Goal: Task Accomplishment & Management: Manage account settings

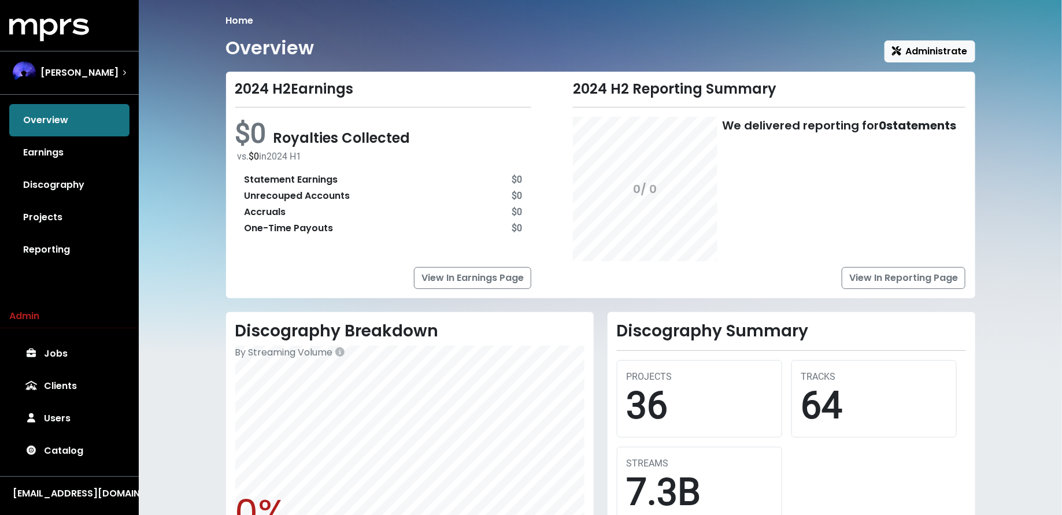
click at [99, 84] on div "Teddy Walton" at bounding box center [69, 73] width 132 height 42
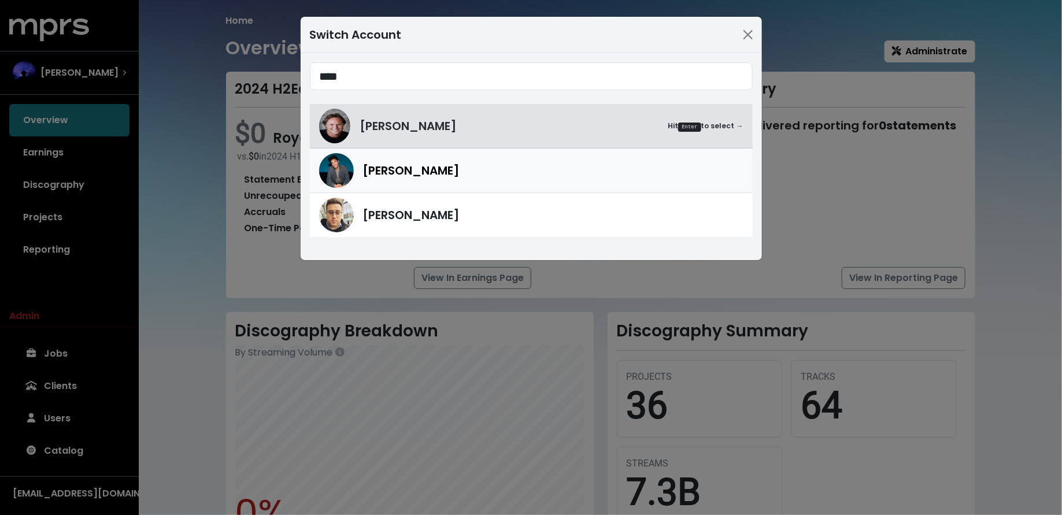
type input "****"
click at [345, 164] on img at bounding box center [336, 170] width 35 height 35
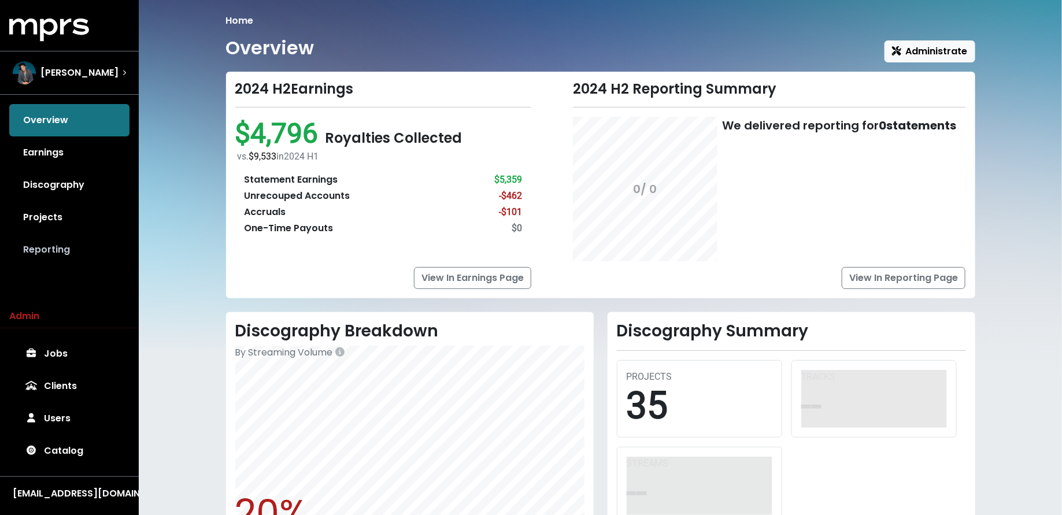
click at [68, 243] on link "Reporting" at bounding box center [69, 250] width 120 height 32
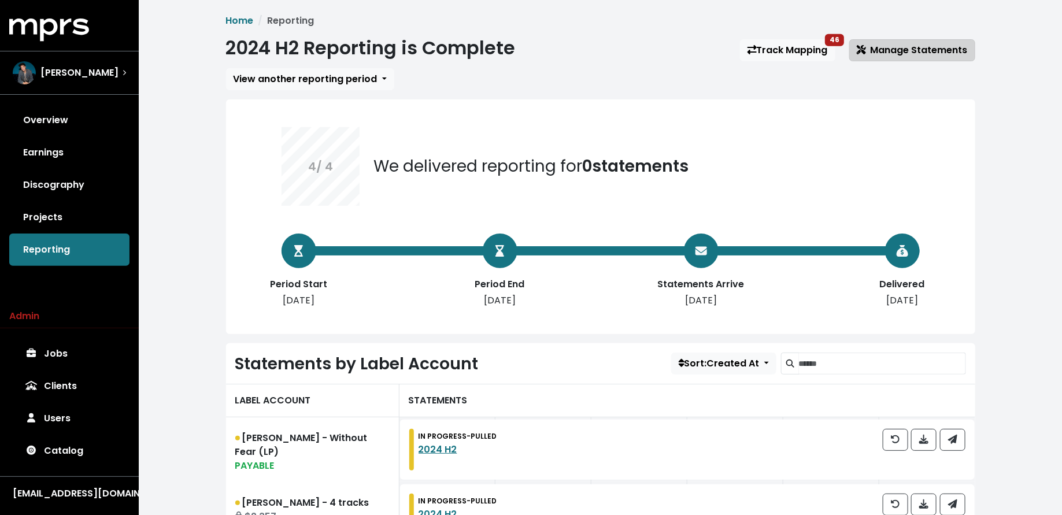
click at [874, 48] on span "Manage Statements" at bounding box center [912, 49] width 111 height 13
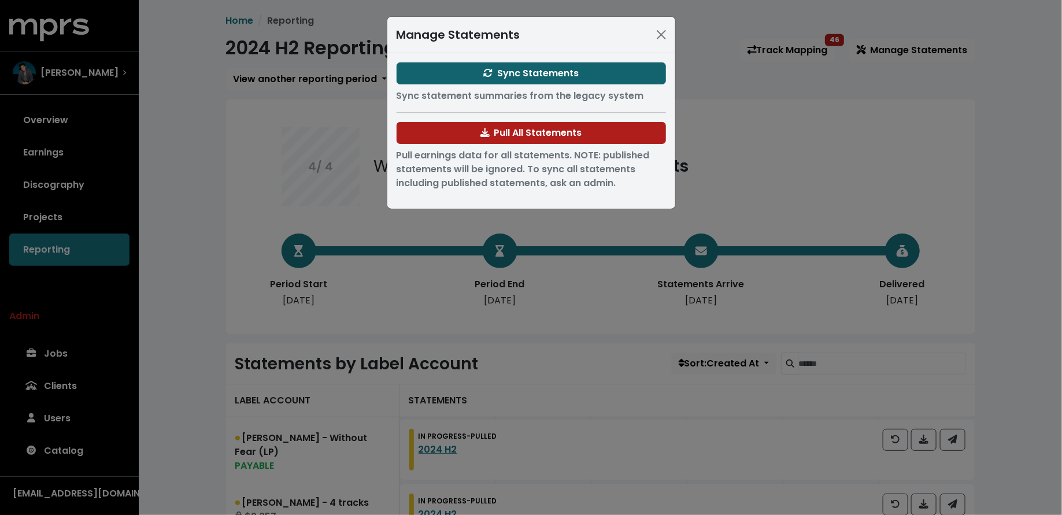
click at [486, 78] on span "Sync Statements" at bounding box center [530, 72] width 95 height 13
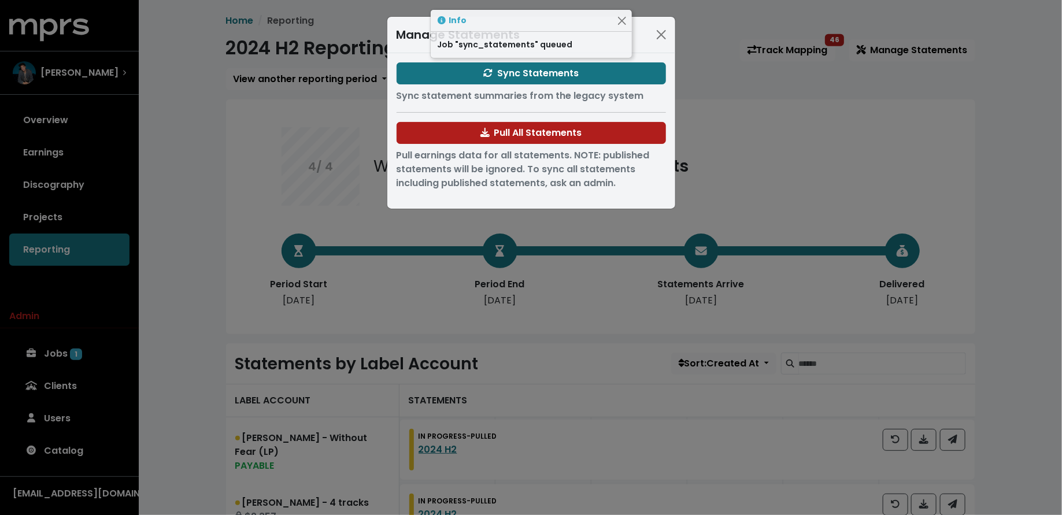
click at [202, 219] on div "Manage Statements Sync Statements Sync statement summaries from the legacy syst…" at bounding box center [531, 257] width 1062 height 515
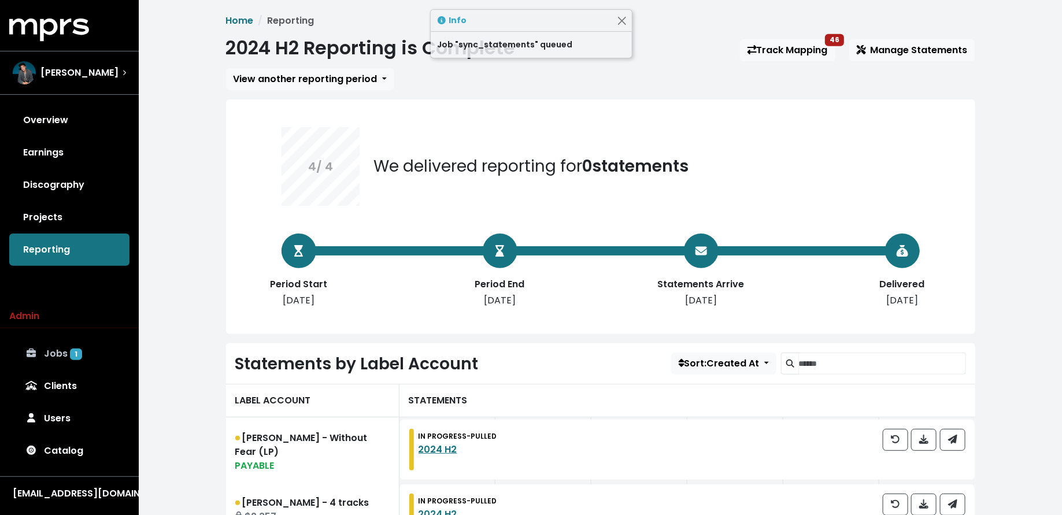
click at [79, 352] on span "1" at bounding box center [76, 355] width 12 height 12
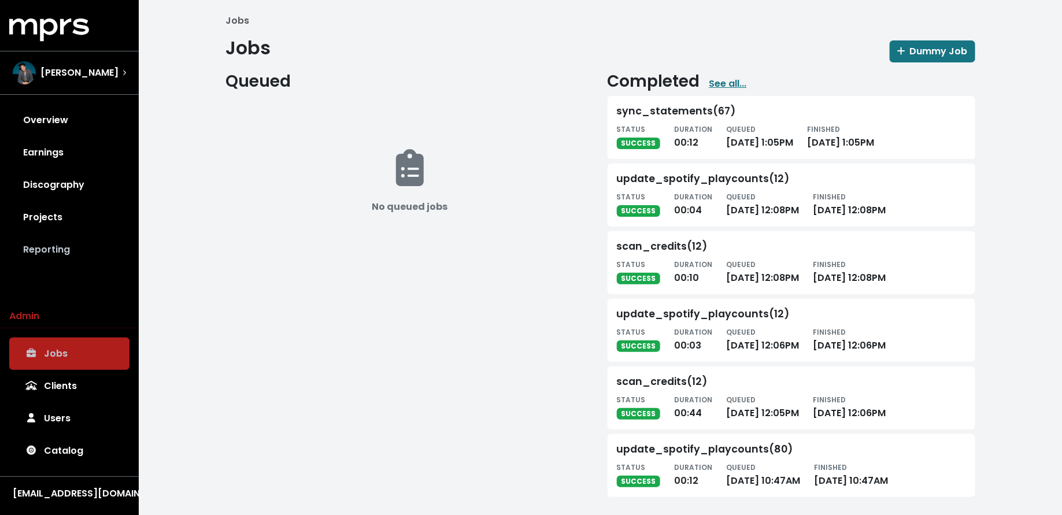
click at [77, 239] on link "Reporting" at bounding box center [69, 250] width 120 height 32
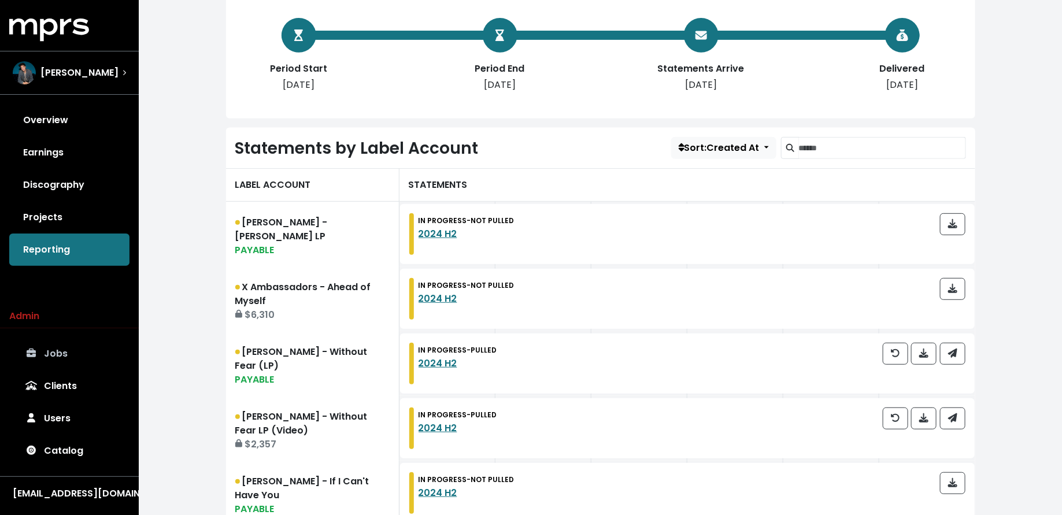
scroll to position [354, 0]
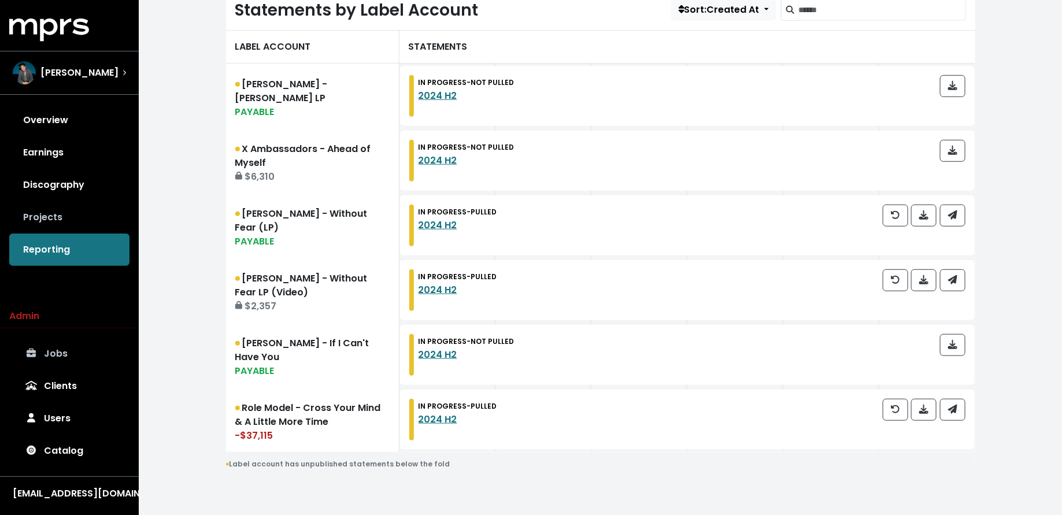
click at [82, 218] on link "Projects" at bounding box center [69, 217] width 120 height 32
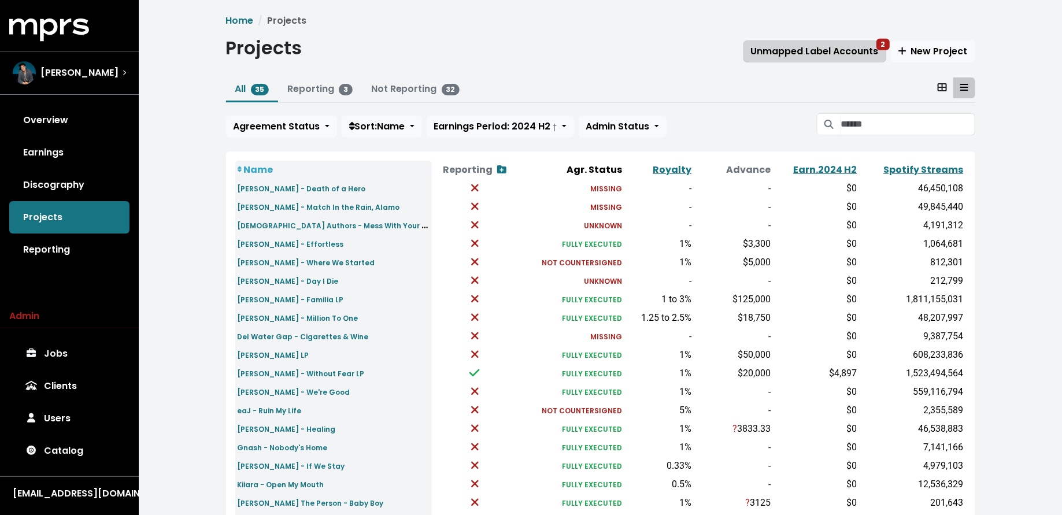
click at [775, 56] on span "Unmapped Label Accounts 2" at bounding box center [815, 51] width 128 height 13
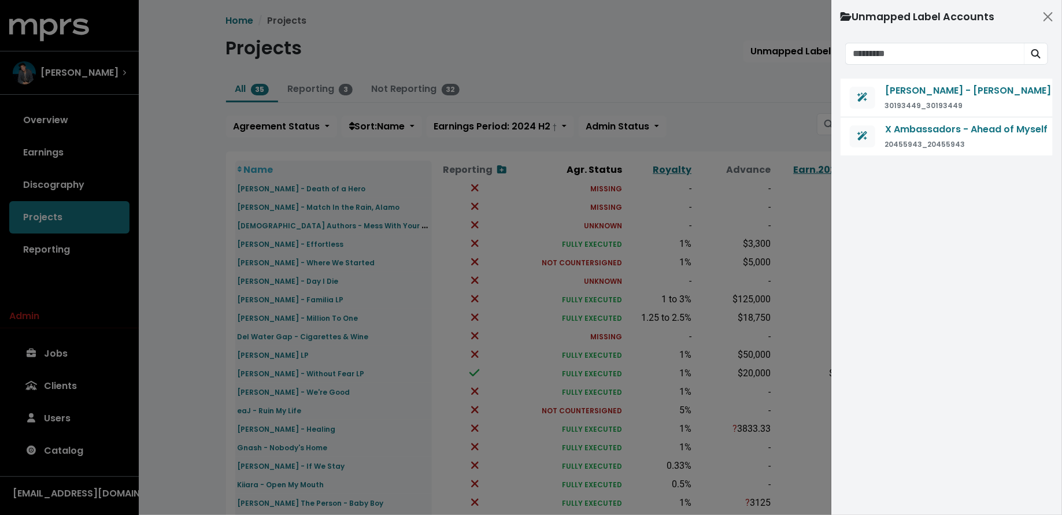
click at [668, 70] on div at bounding box center [531, 257] width 1062 height 515
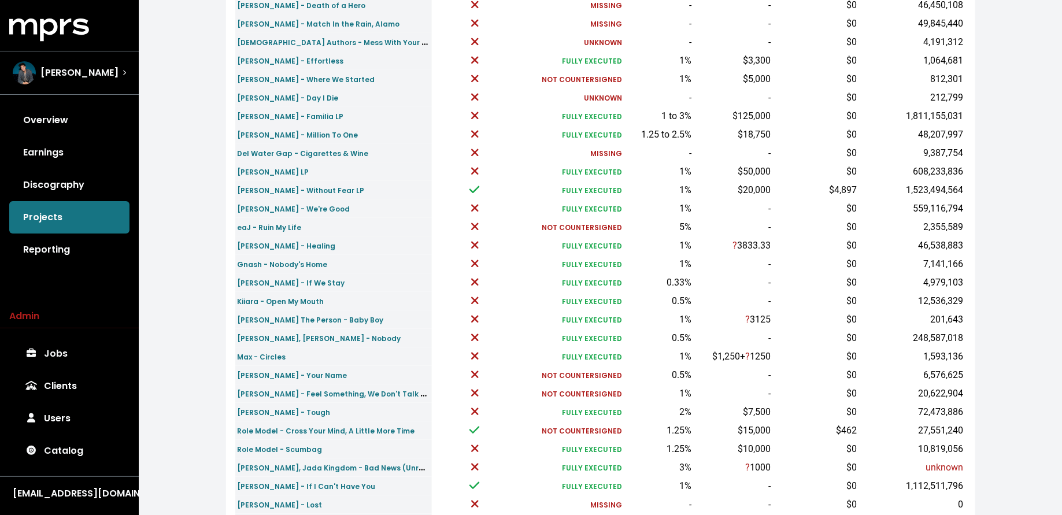
scroll to position [319, 0]
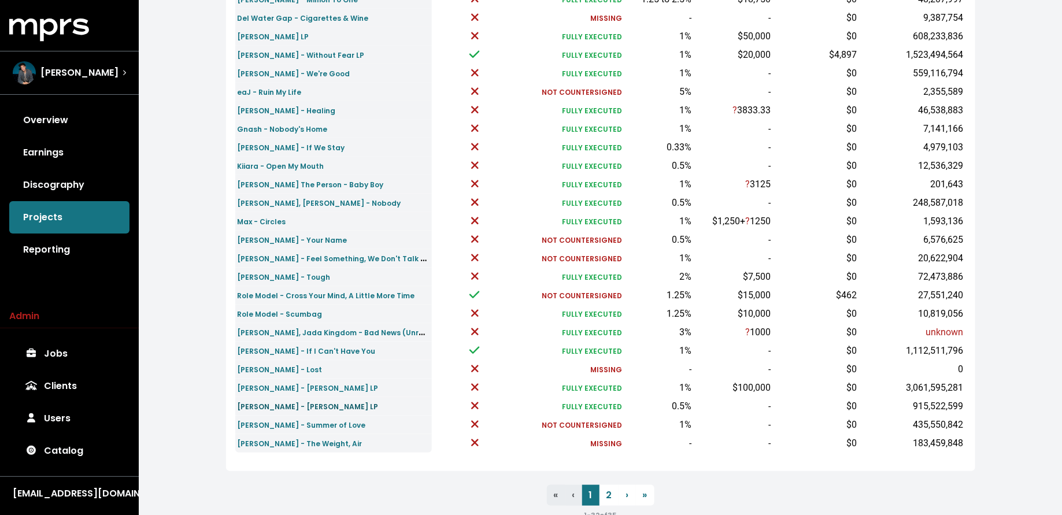
click at [292, 402] on small "Shawn Mendes - Shawn Mendes LP" at bounding box center [308, 407] width 141 height 10
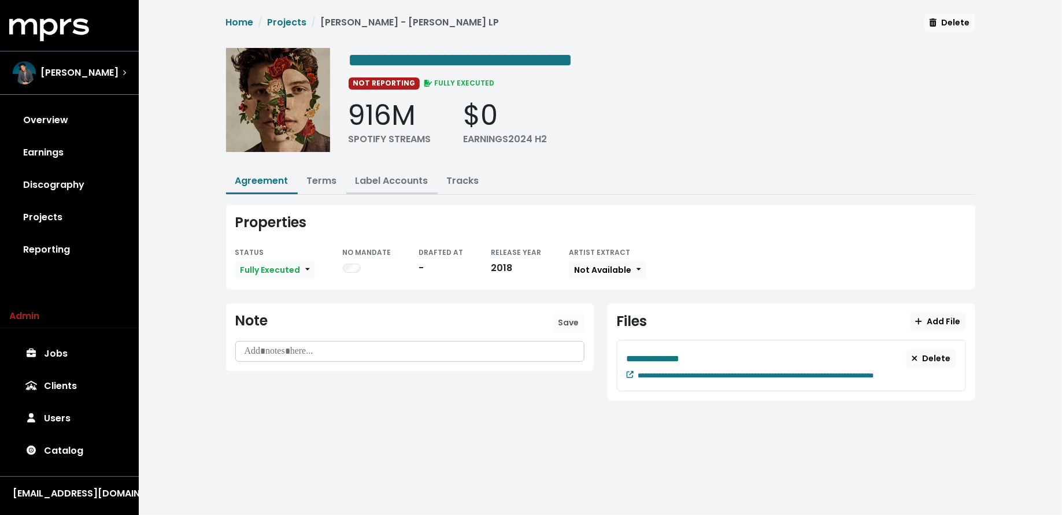
click at [369, 176] on link "Label Accounts" at bounding box center [392, 180] width 73 height 13
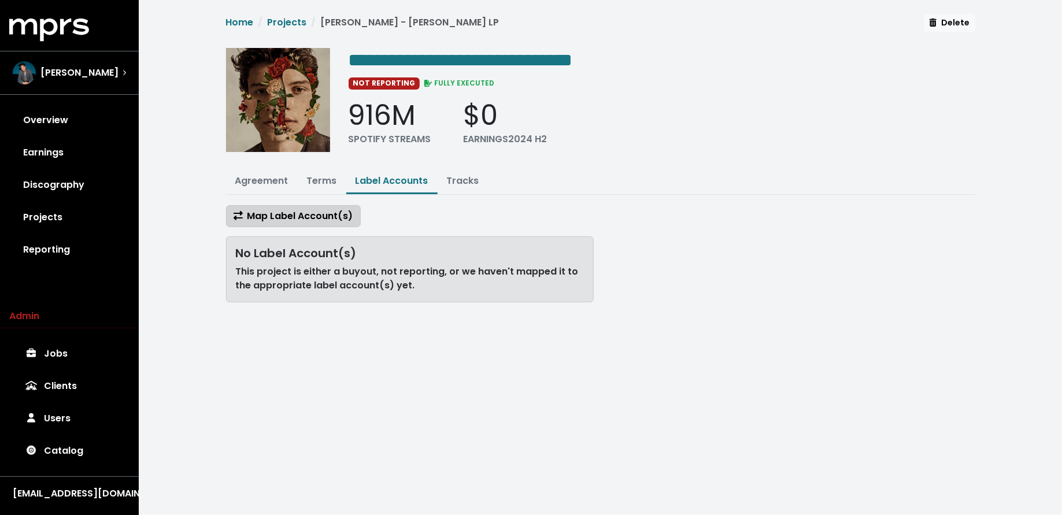
click at [309, 210] on span "Map Label Account(s)" at bounding box center [294, 215] width 120 height 13
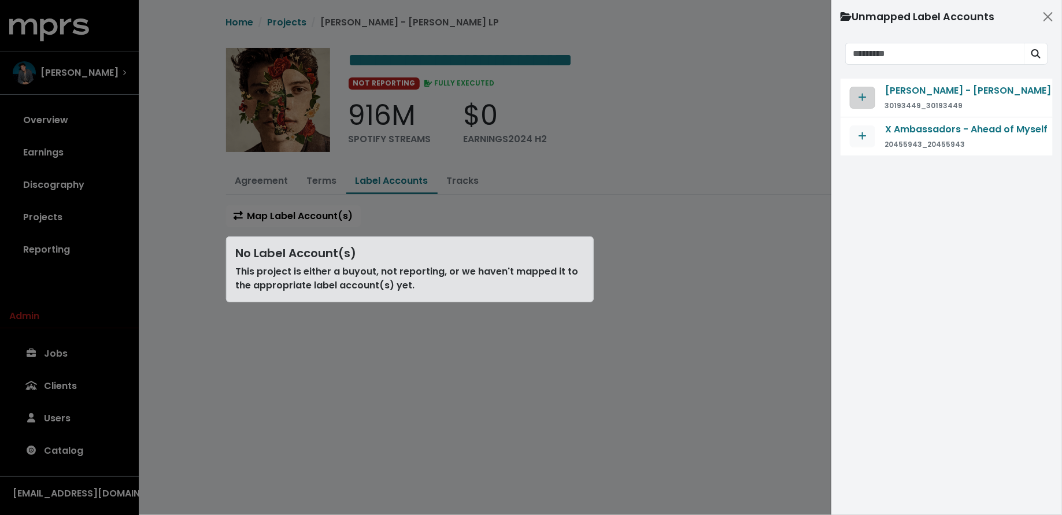
click at [852, 90] on button "Map contract to selected agreement" at bounding box center [862, 98] width 25 height 22
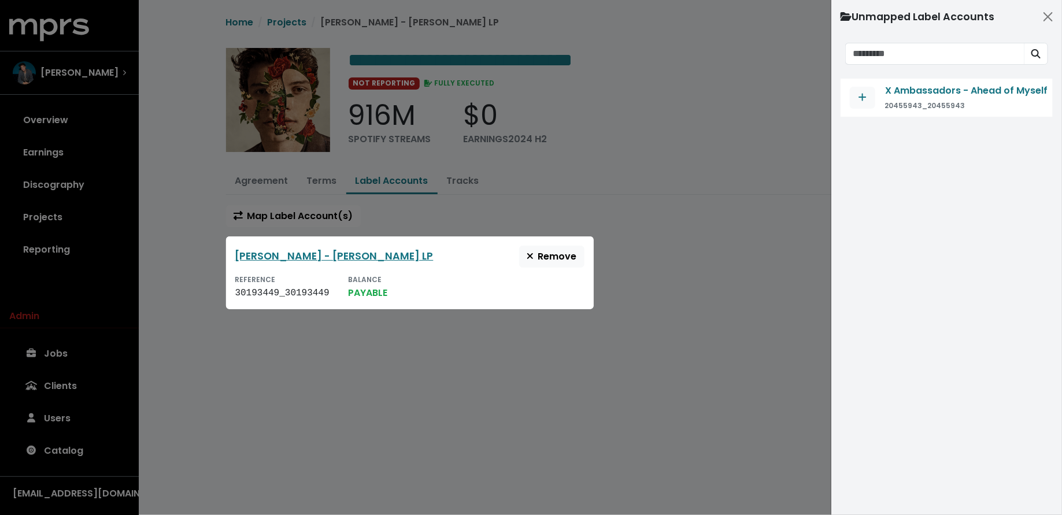
click at [647, 257] on div at bounding box center [531, 257] width 1062 height 515
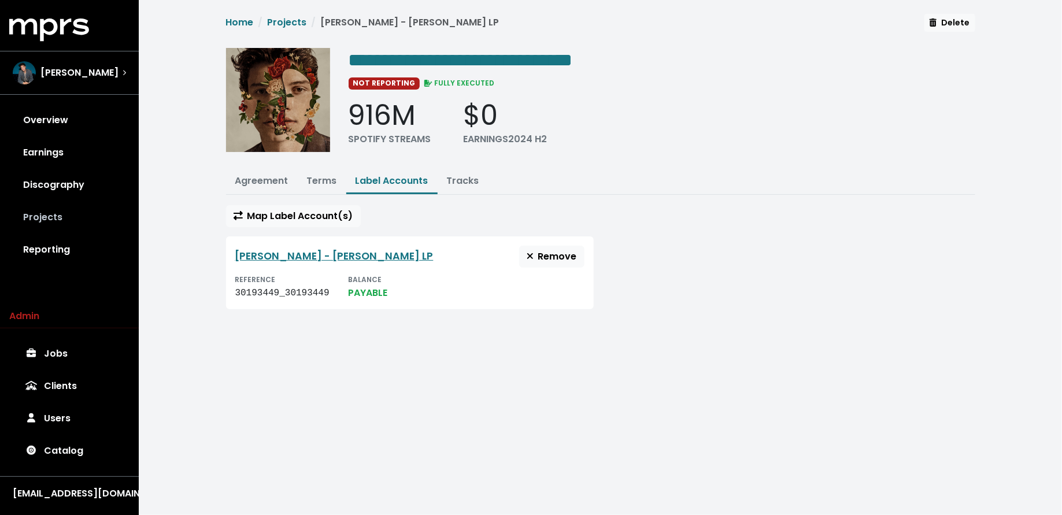
click at [91, 220] on link "Projects" at bounding box center [69, 217] width 120 height 32
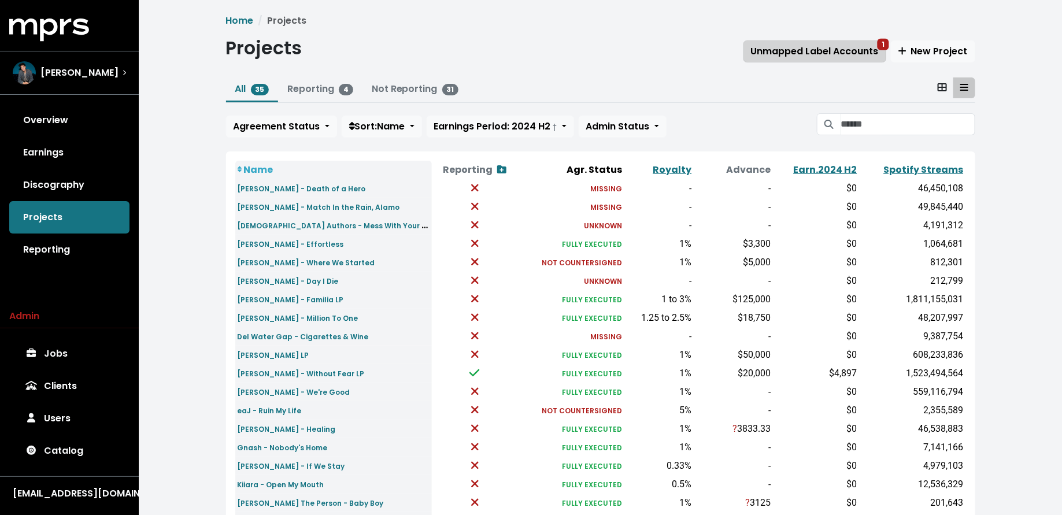
click at [797, 54] on span "Unmapped Label Accounts 1" at bounding box center [815, 51] width 128 height 13
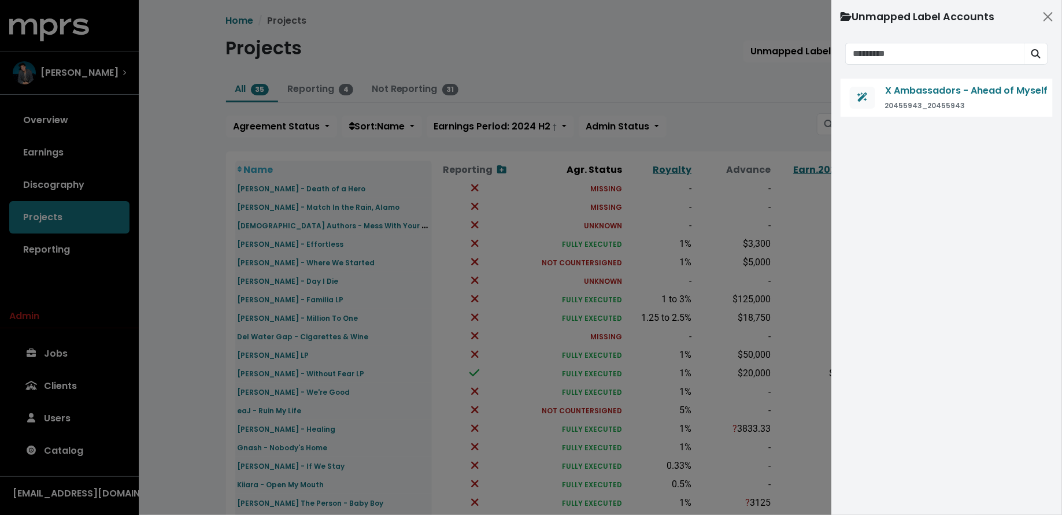
click at [212, 363] on div at bounding box center [531, 257] width 1062 height 515
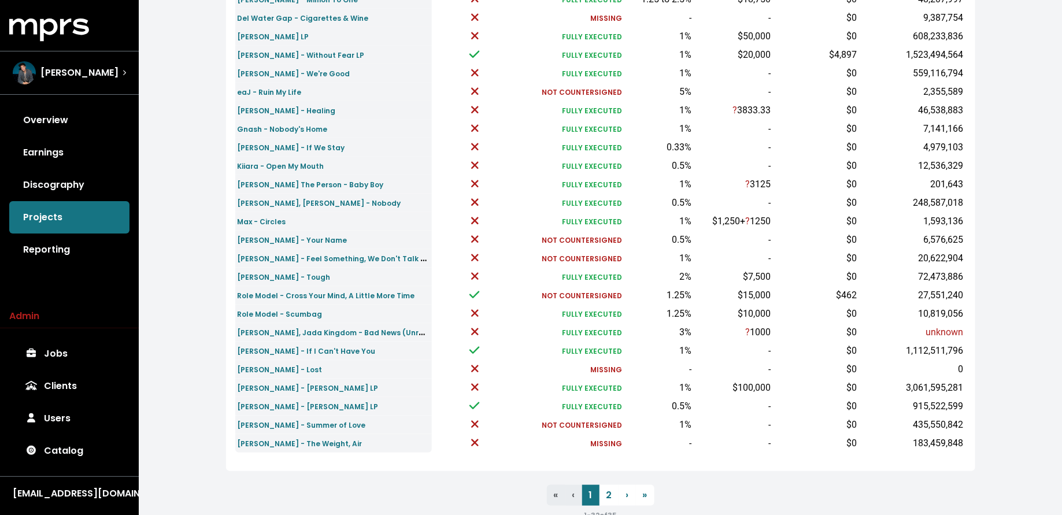
scroll to position [328, 0]
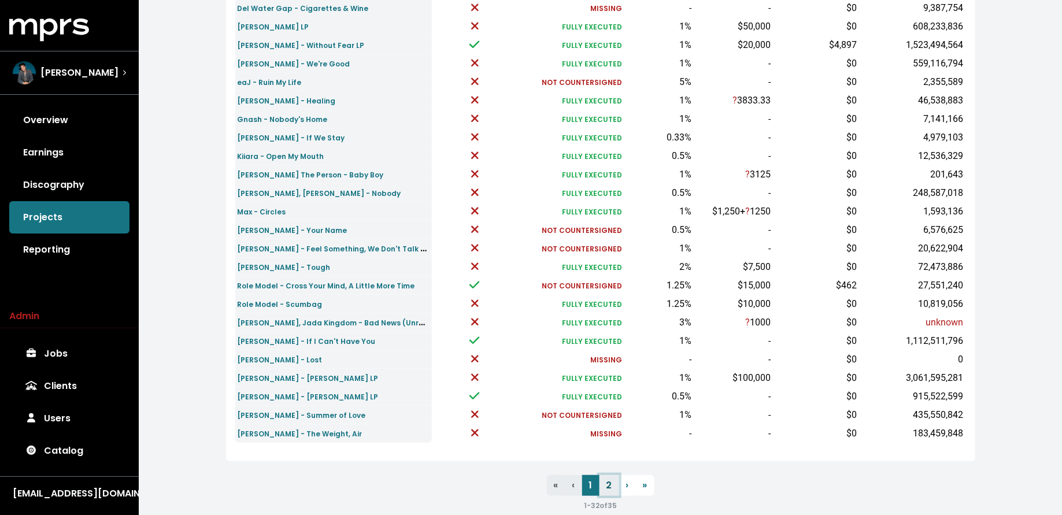
click at [609, 490] on link "2" at bounding box center [610, 485] width 20 height 21
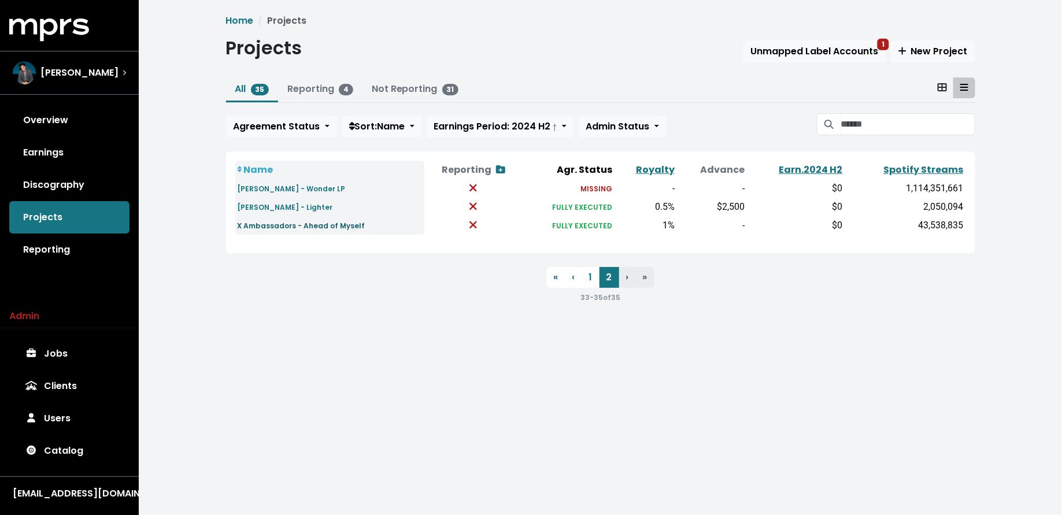
click at [286, 222] on small "X Ambassadors - Ahead of Myself" at bounding box center [302, 226] width 128 height 10
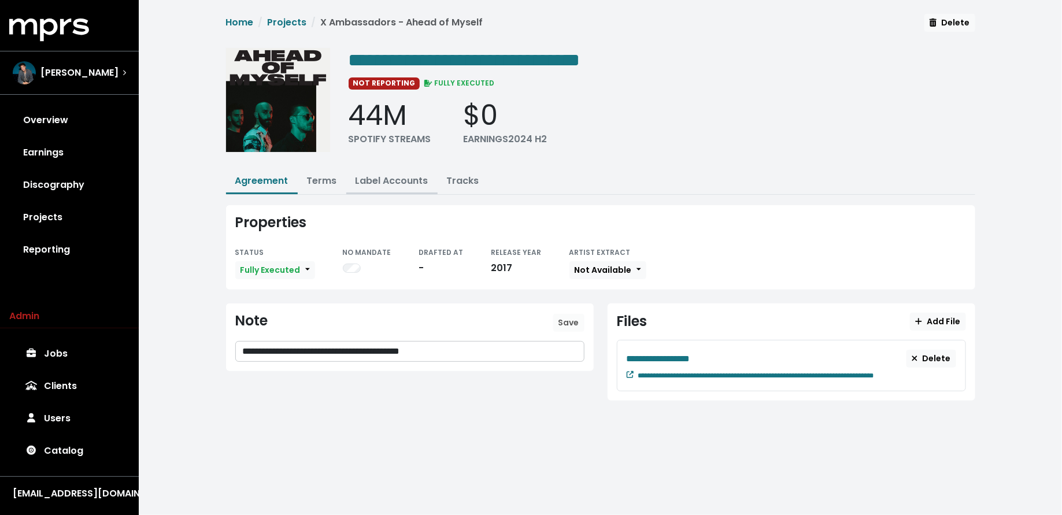
click at [415, 174] on link "Label Accounts" at bounding box center [392, 180] width 73 height 13
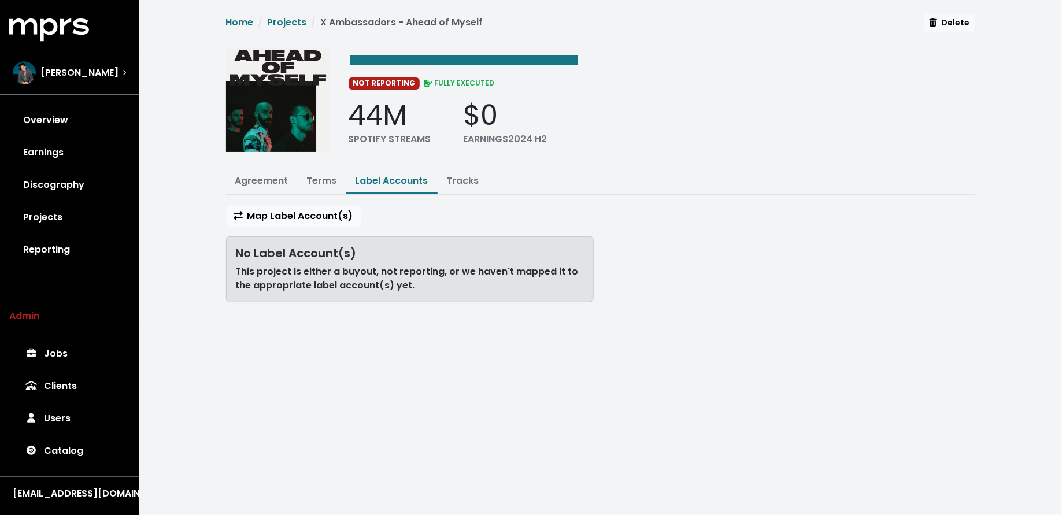
click at [282, 225] on div "Map Label Account(s) No Label Account(s) This project is either a buyout, not r…" at bounding box center [410, 258] width 382 height 106
click at [287, 206] on button "Map Label Account(s)" at bounding box center [293, 216] width 135 height 22
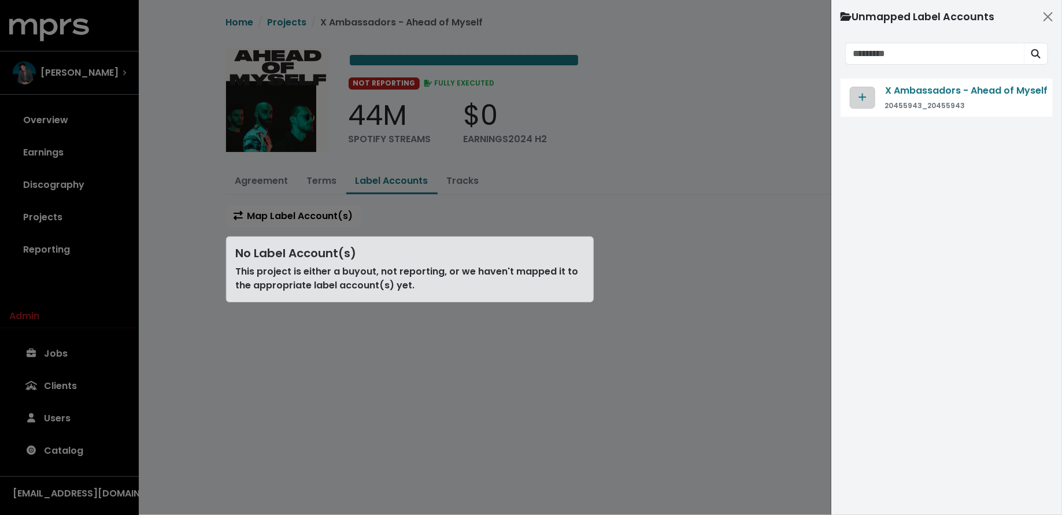
click at [863, 93] on icon "Map contract to selected agreement" at bounding box center [863, 97] width 8 height 9
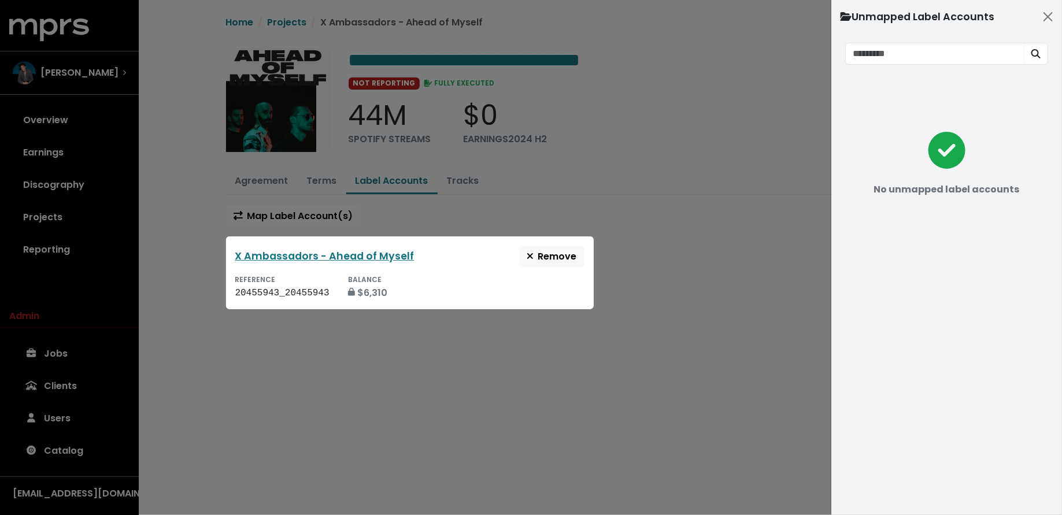
click at [620, 214] on div at bounding box center [531, 257] width 1062 height 515
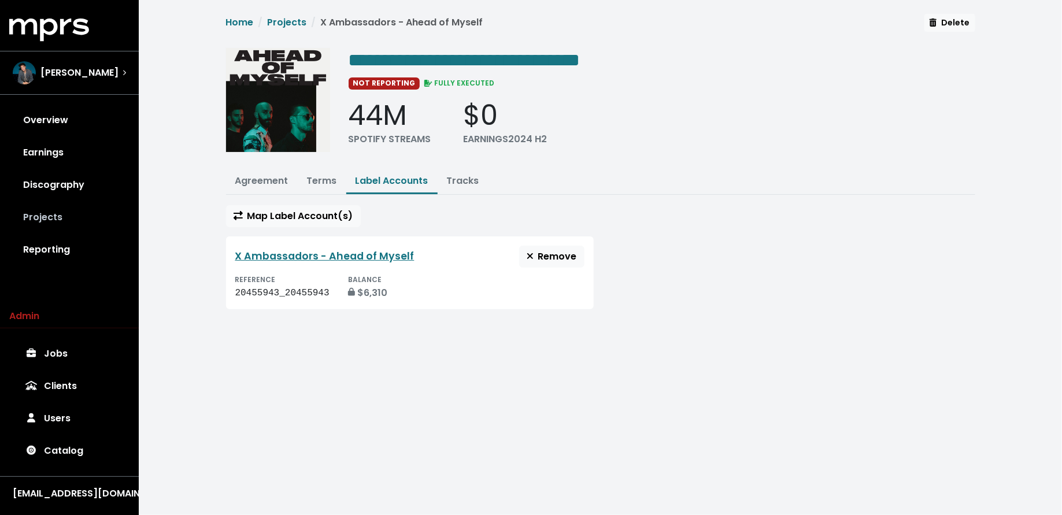
click at [68, 206] on link "Projects" at bounding box center [69, 217] width 120 height 32
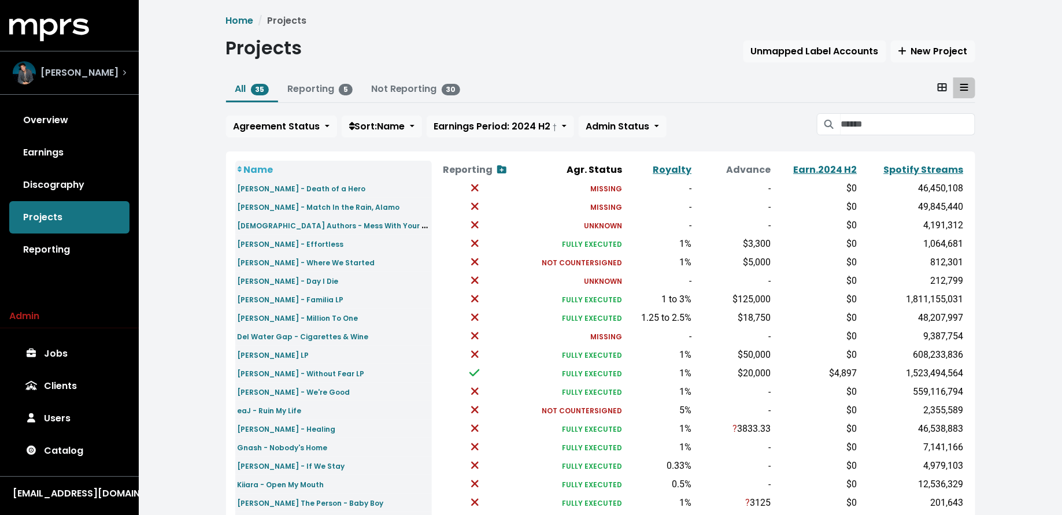
click at [48, 73] on span "Scott Harris" at bounding box center [79, 73] width 78 height 14
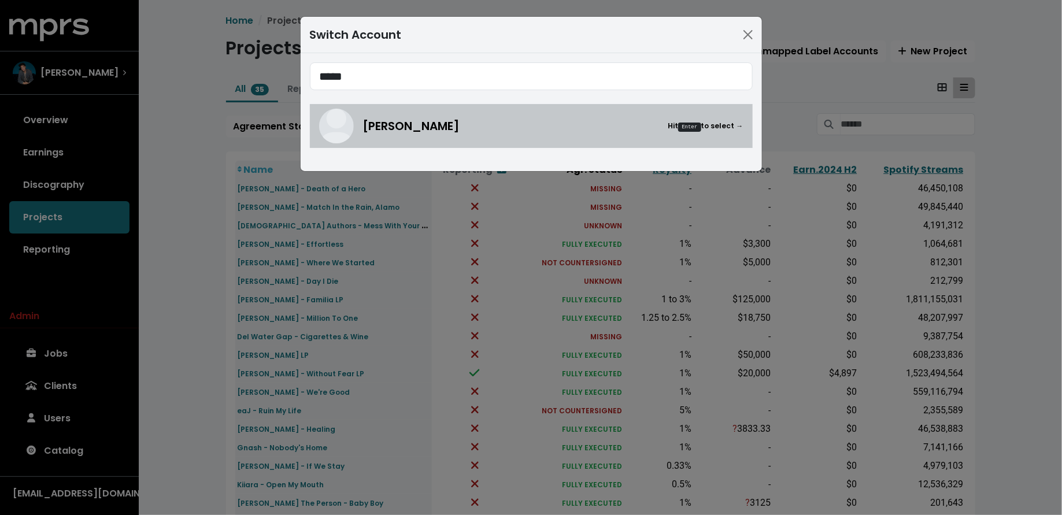
type input "*****"
click at [452, 130] on span "Ethan Schneiderman" at bounding box center [411, 125] width 97 height 17
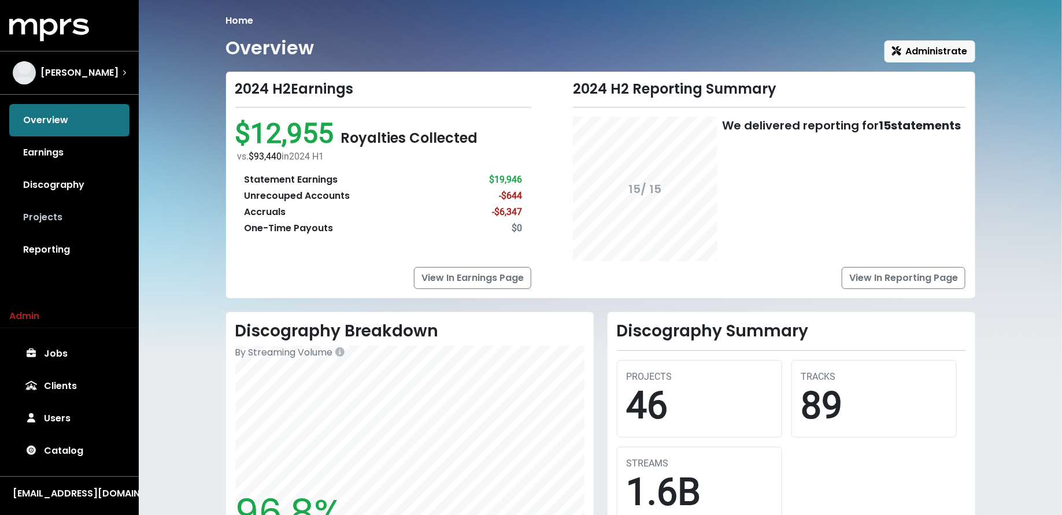
click at [57, 223] on link "Projects" at bounding box center [69, 217] width 120 height 32
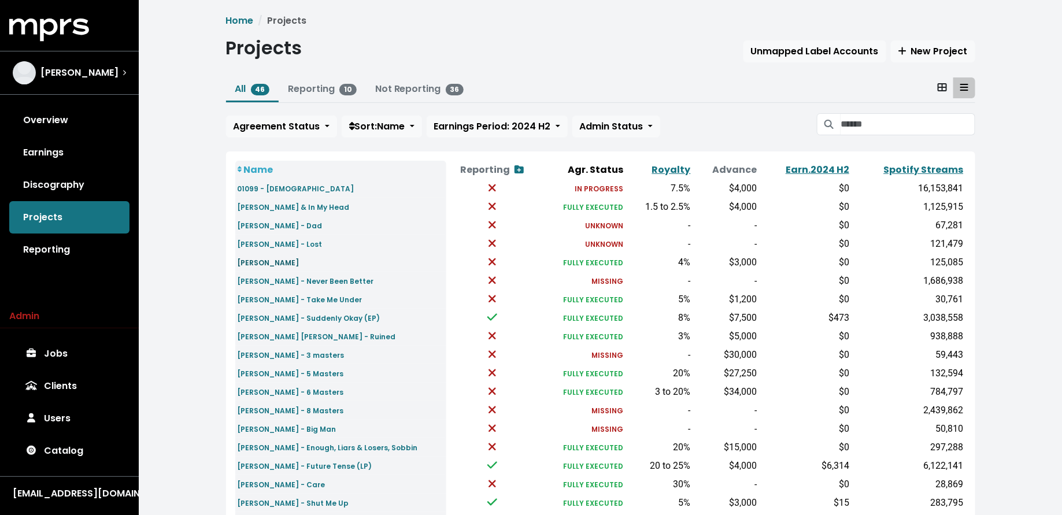
click at [299, 263] on small "Ben Abraham - Kidung" at bounding box center [269, 263] width 62 height 10
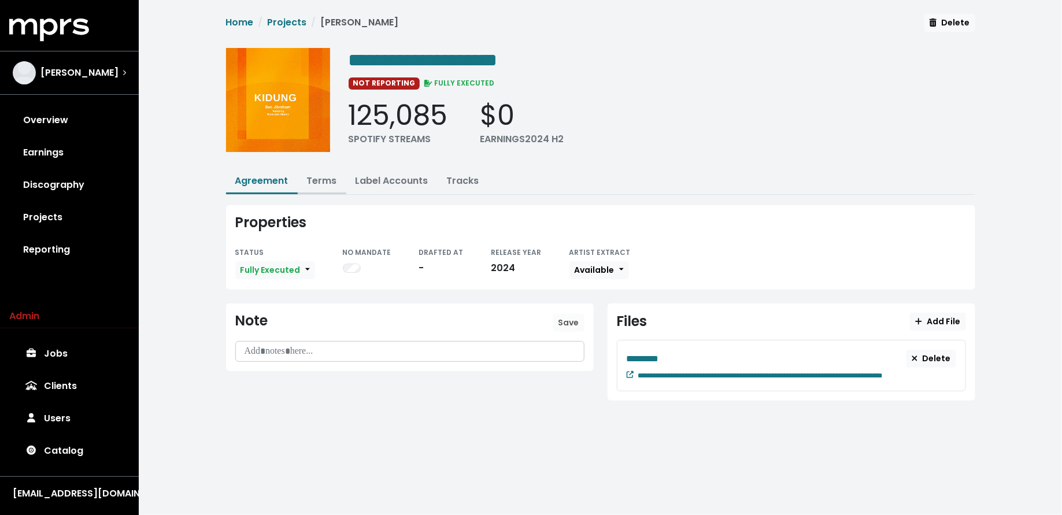
click at [318, 179] on link "Terms" at bounding box center [322, 180] width 30 height 13
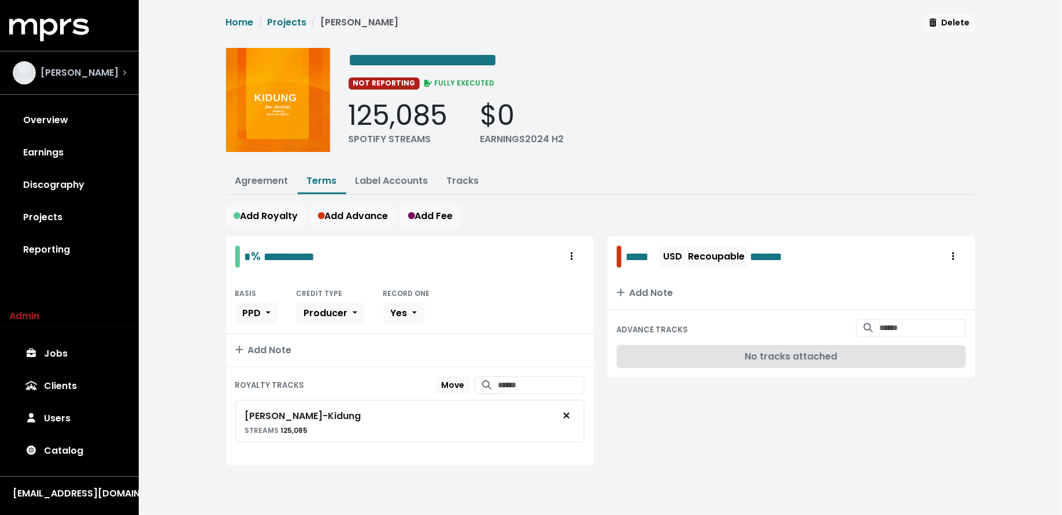
click at [86, 80] on span "Ethan Schneiderman" at bounding box center [79, 73] width 78 height 14
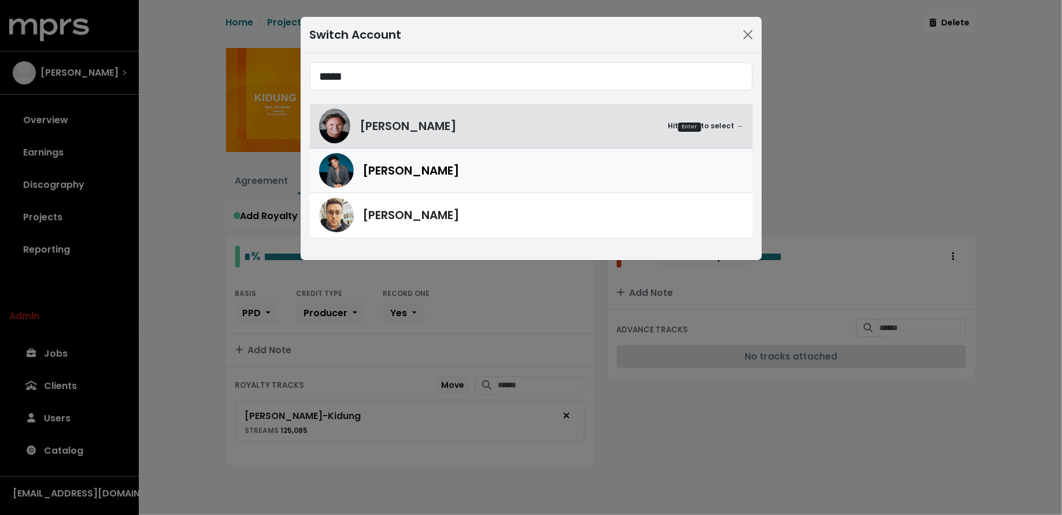
type input "*****"
click at [320, 172] on img at bounding box center [336, 170] width 35 height 35
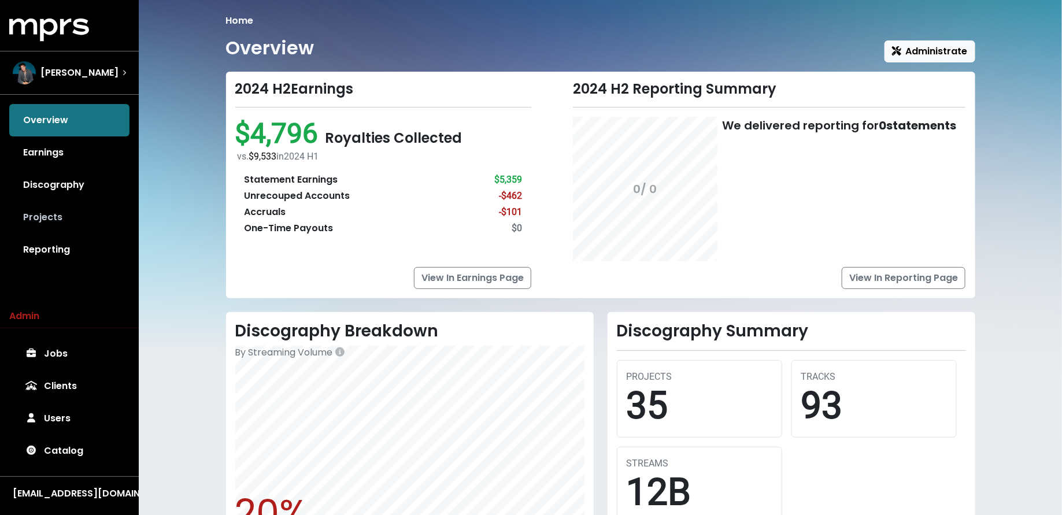
click at [35, 212] on link "Projects" at bounding box center [69, 217] width 120 height 32
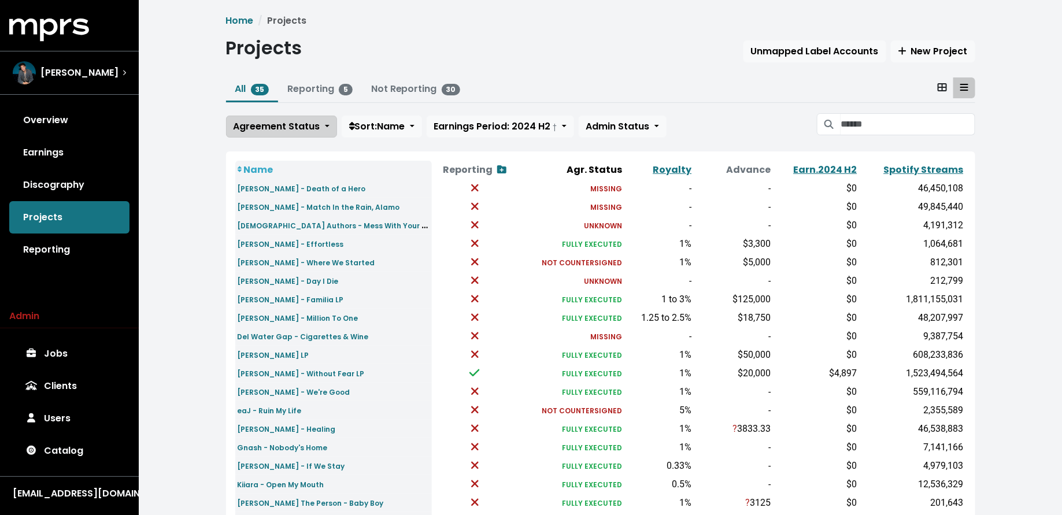
click at [312, 130] on span "Agreement Status" at bounding box center [277, 126] width 87 height 13
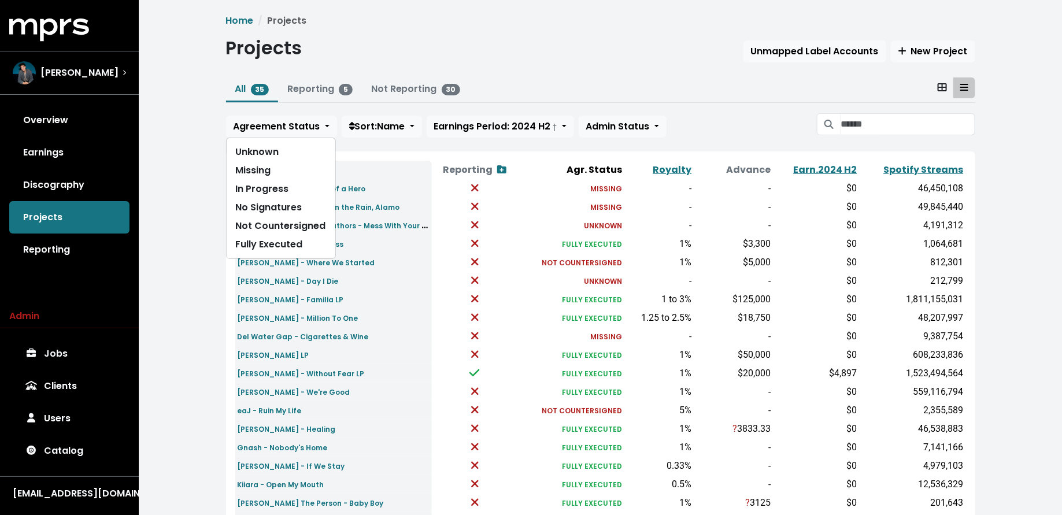
click at [167, 200] on div "Home Projects Projects Unmapped Label Accounts New Project All 35 Reporting 5 N…" at bounding box center [600, 432] width 923 height 864
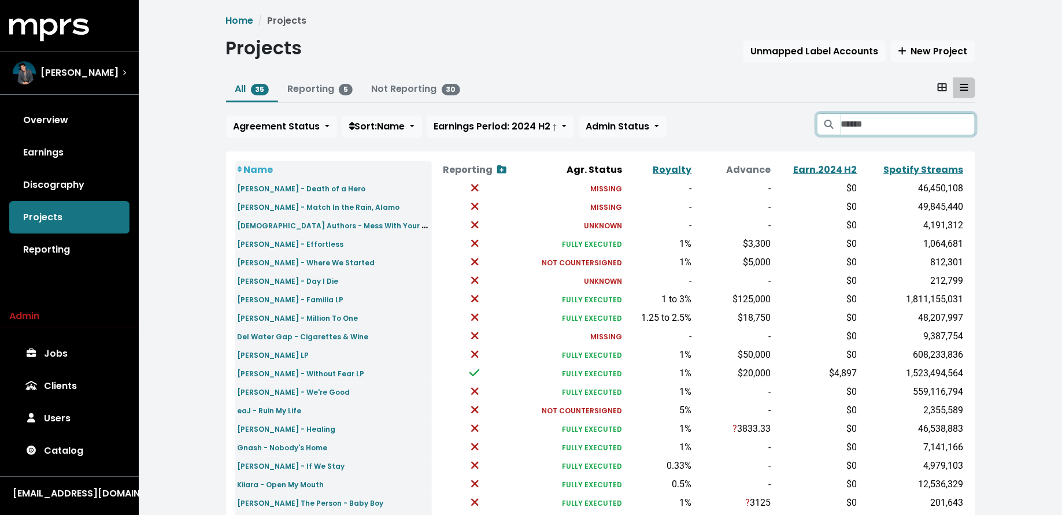
click at [911, 127] on input "Search projects" at bounding box center [908, 124] width 134 height 22
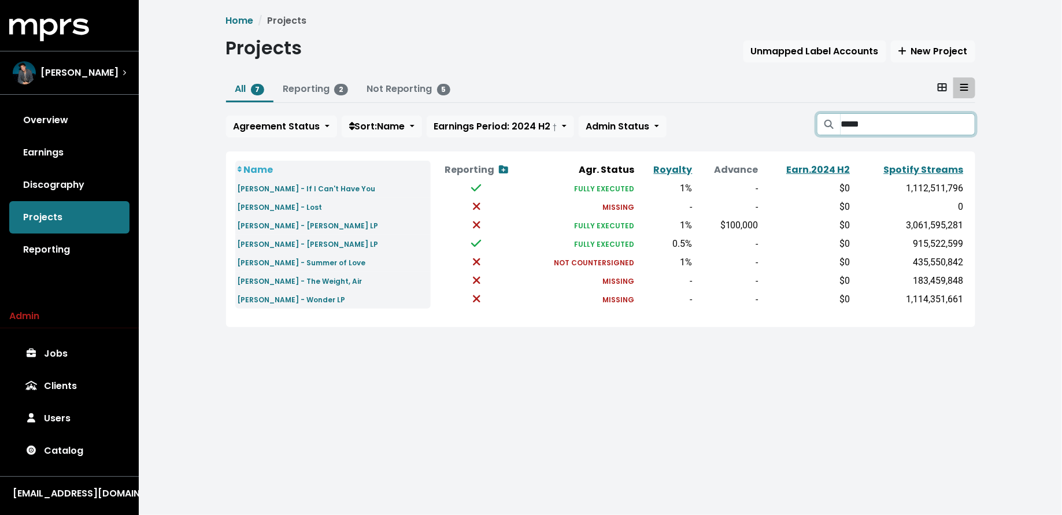
type input "*****"
click at [114, 85] on div "Scott Harris" at bounding box center [69, 73] width 132 height 42
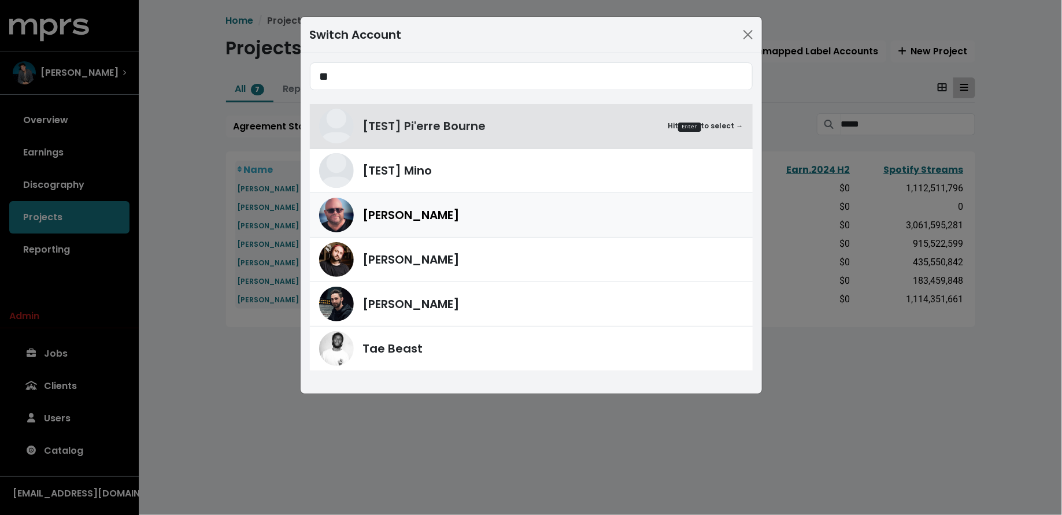
type input "**"
click at [487, 222] on div "[PERSON_NAME]" at bounding box center [553, 214] width 380 height 17
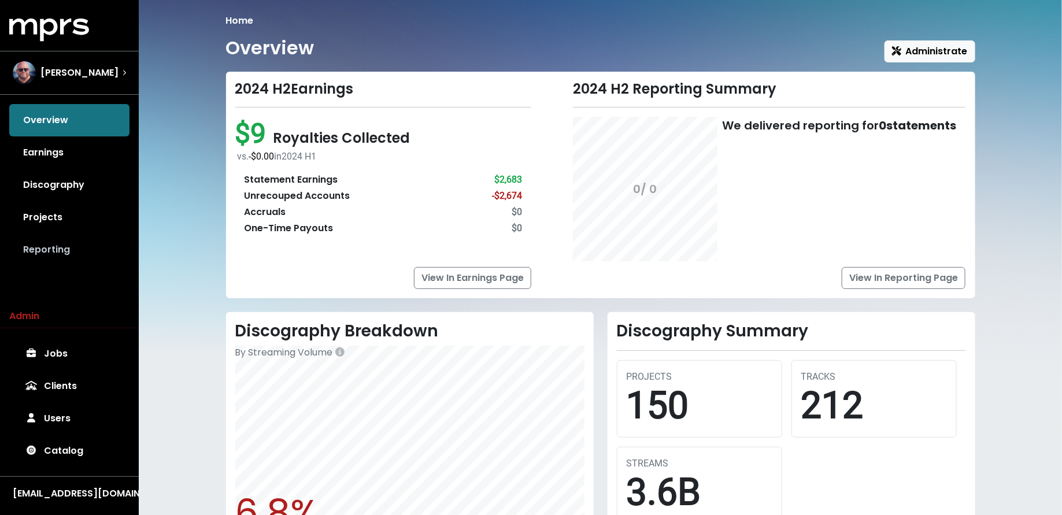
click at [85, 249] on link "Reporting" at bounding box center [69, 250] width 120 height 32
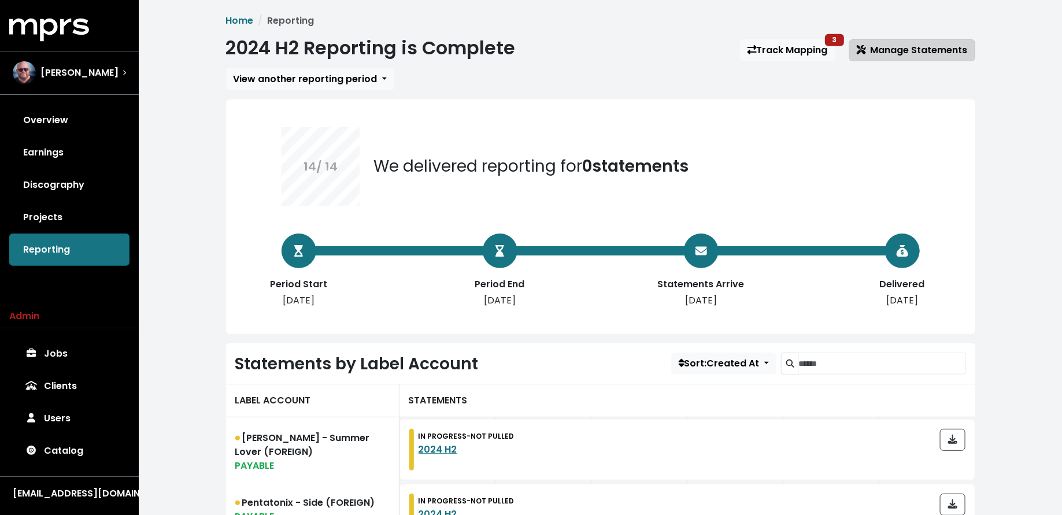
click at [907, 49] on span "Manage Statements" at bounding box center [912, 49] width 111 height 13
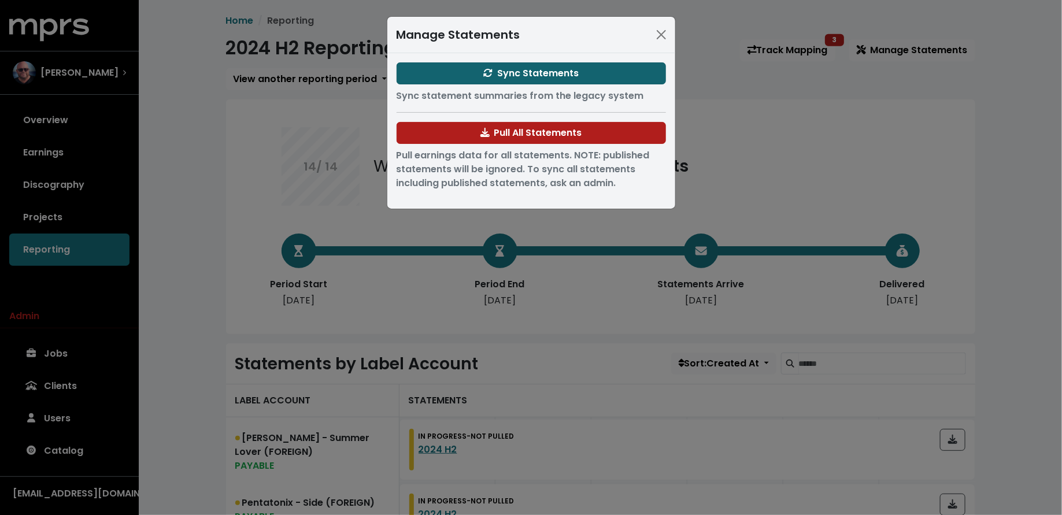
click at [486, 69] on icon "button" at bounding box center [488, 73] width 9 height 8
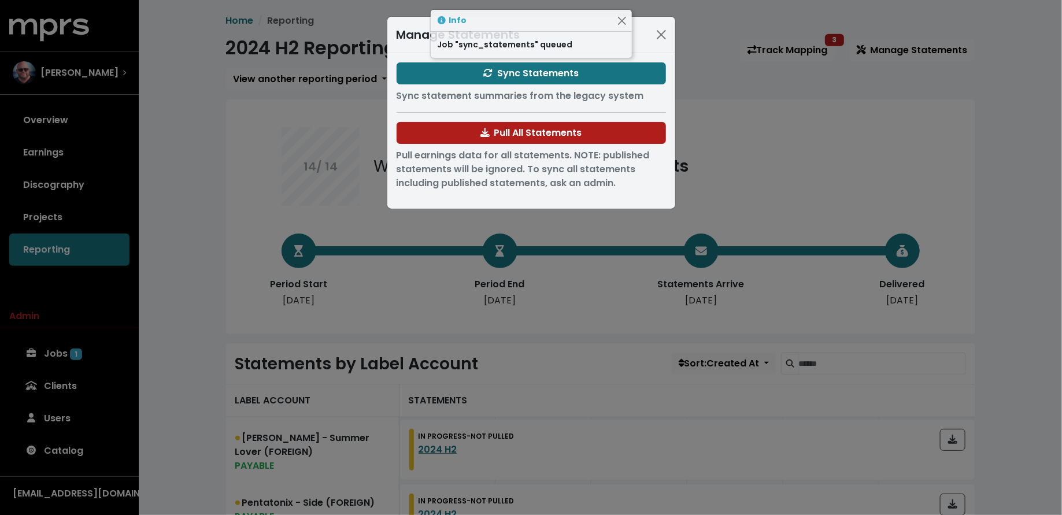
click at [174, 339] on div "Manage Statements Sync Statements Sync statement summaries from the legacy syst…" at bounding box center [531, 257] width 1062 height 515
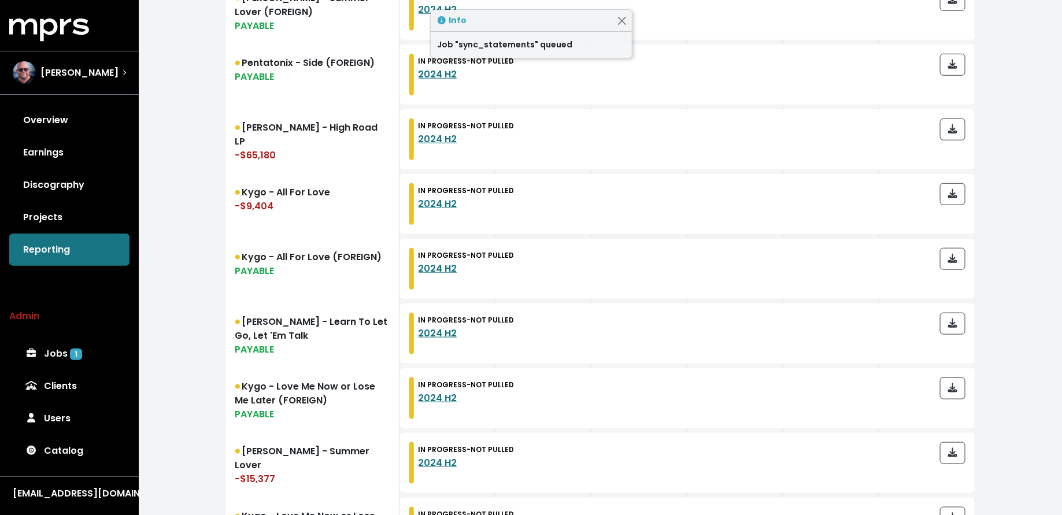
scroll to position [193, 0]
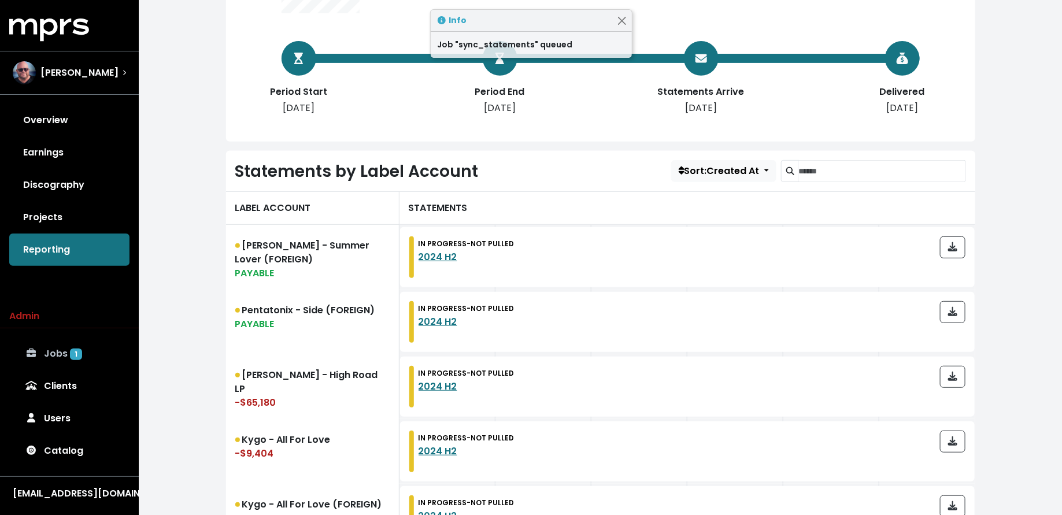
click at [61, 359] on link "Jobs 1" at bounding box center [69, 354] width 120 height 32
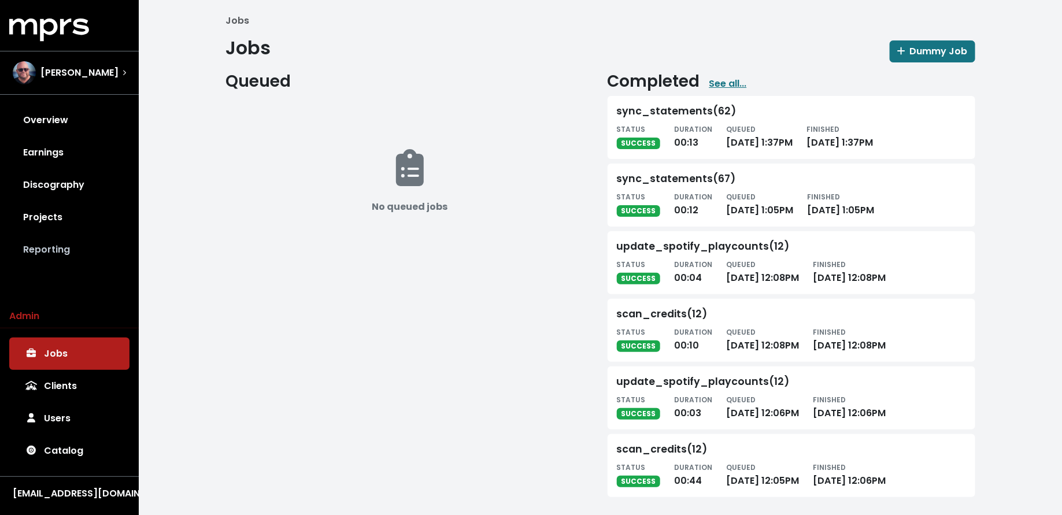
click at [80, 247] on link "Reporting" at bounding box center [69, 250] width 120 height 32
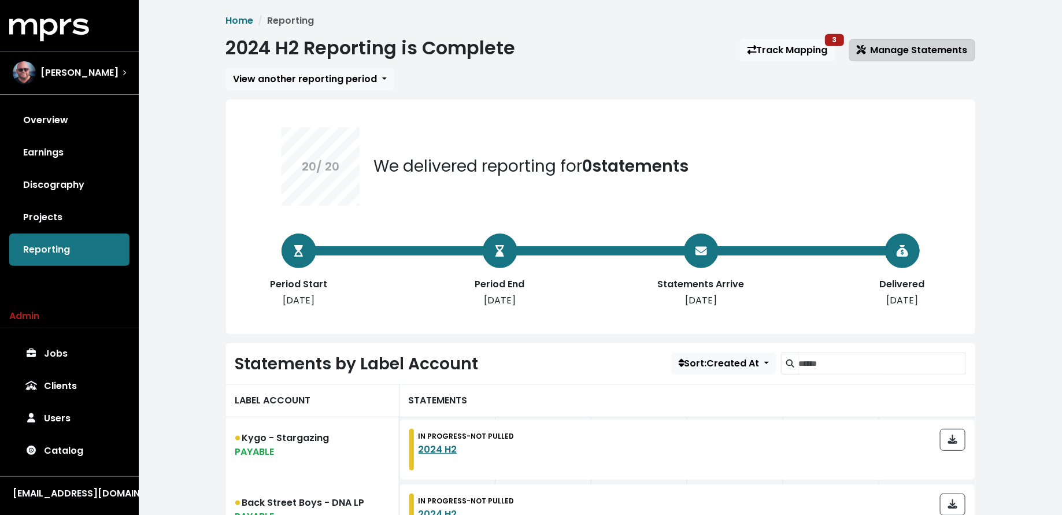
click at [937, 48] on span "Manage Statements" at bounding box center [912, 49] width 111 height 13
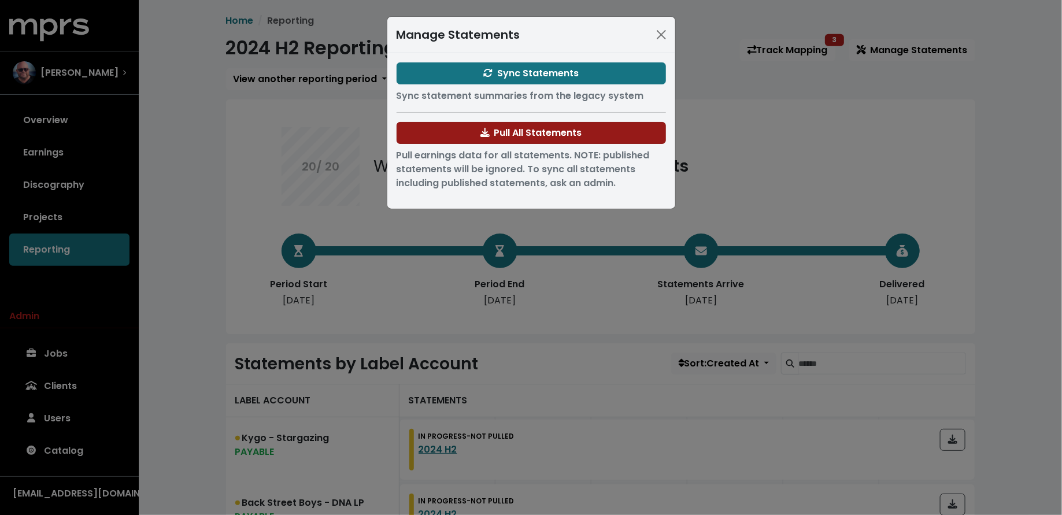
click at [465, 127] on button "Pull All Statements" at bounding box center [531, 133] width 269 height 22
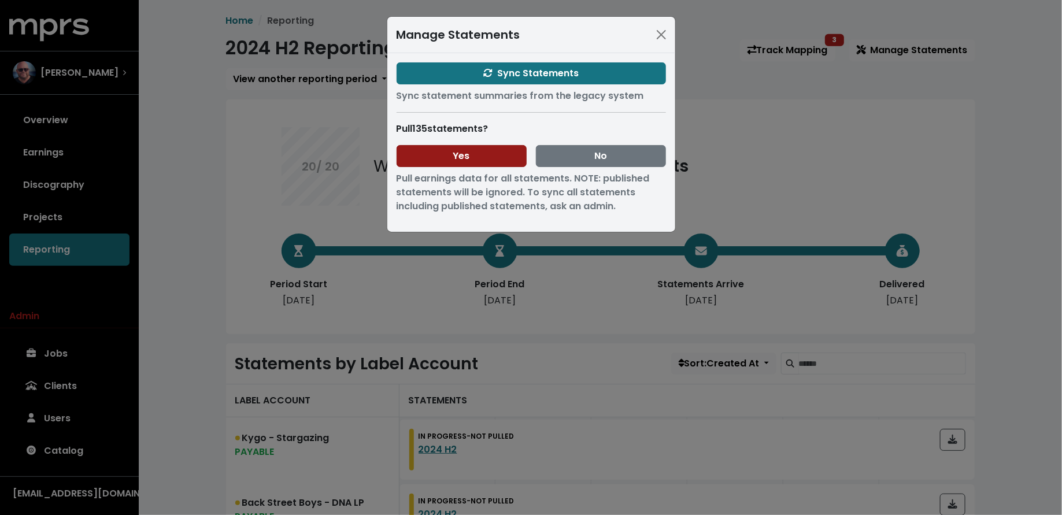
click at [486, 151] on button "Yes" at bounding box center [462, 156] width 130 height 22
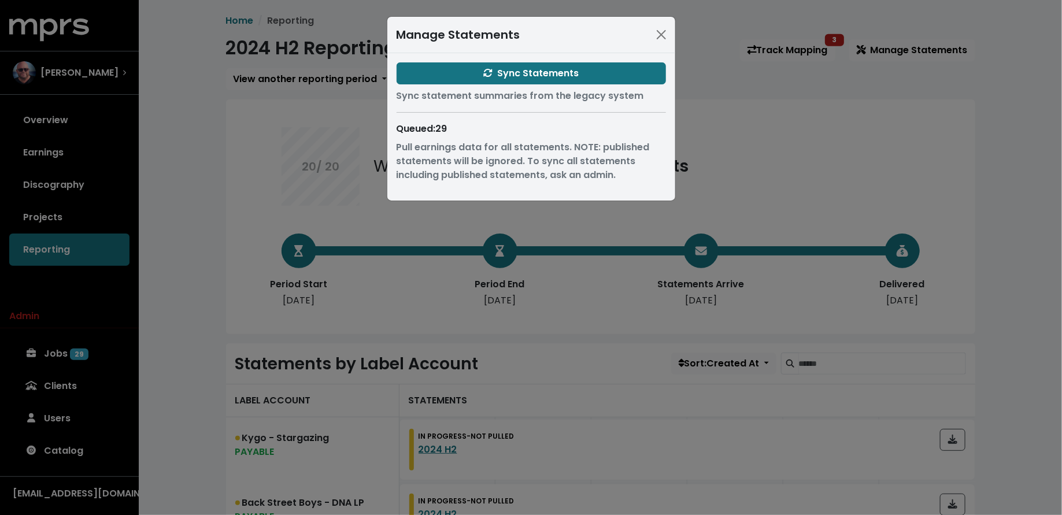
click at [175, 253] on div "Manage Statements Sync Statements Sync statement summaries from the legacy syst…" at bounding box center [531, 257] width 1062 height 515
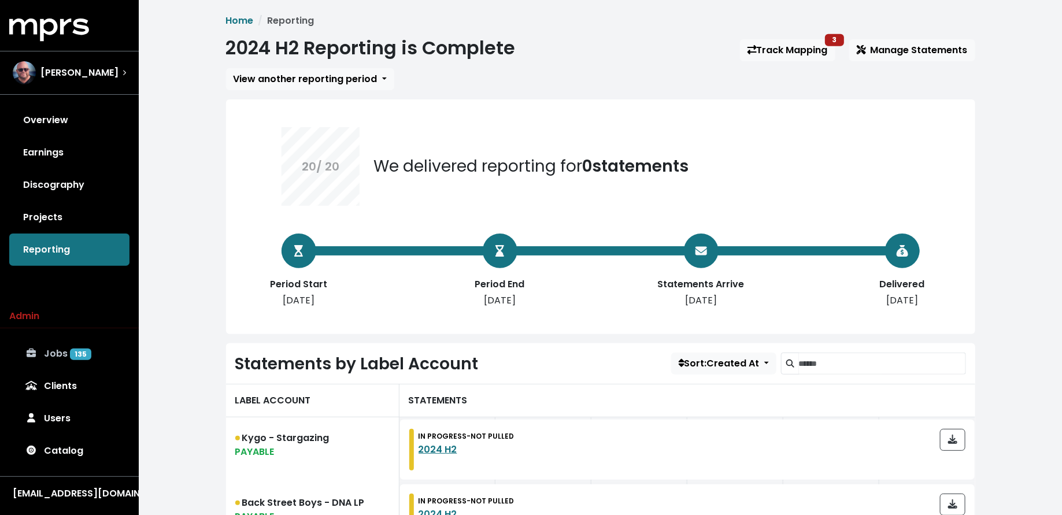
click at [45, 353] on link "Jobs 135" at bounding box center [69, 354] width 120 height 32
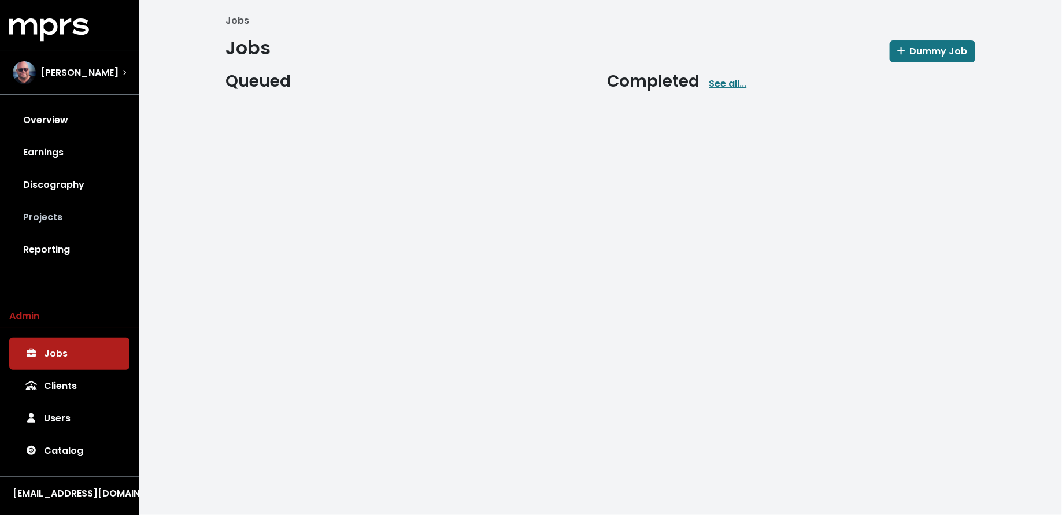
click at [62, 211] on link "Projects" at bounding box center [69, 217] width 120 height 32
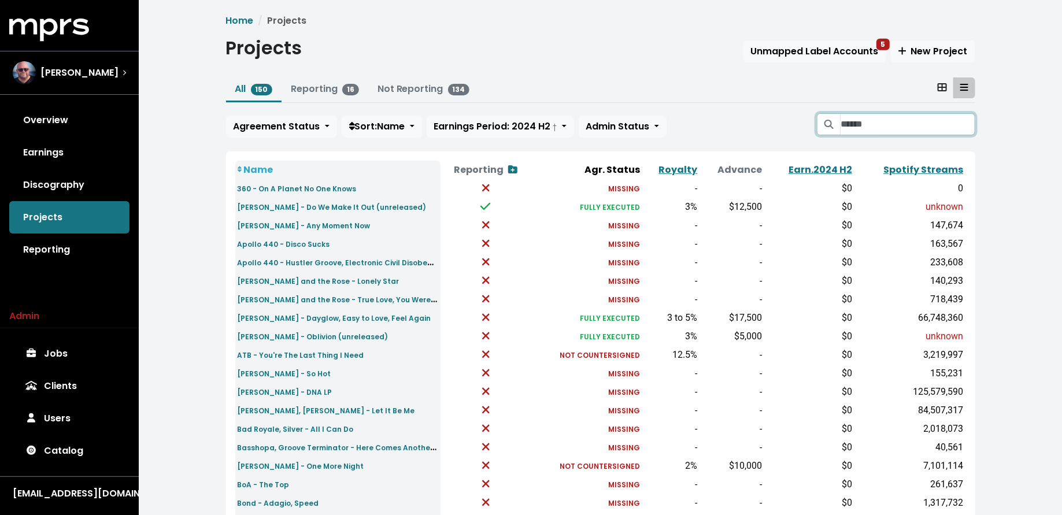
click at [862, 131] on input "Search projects" at bounding box center [908, 124] width 134 height 22
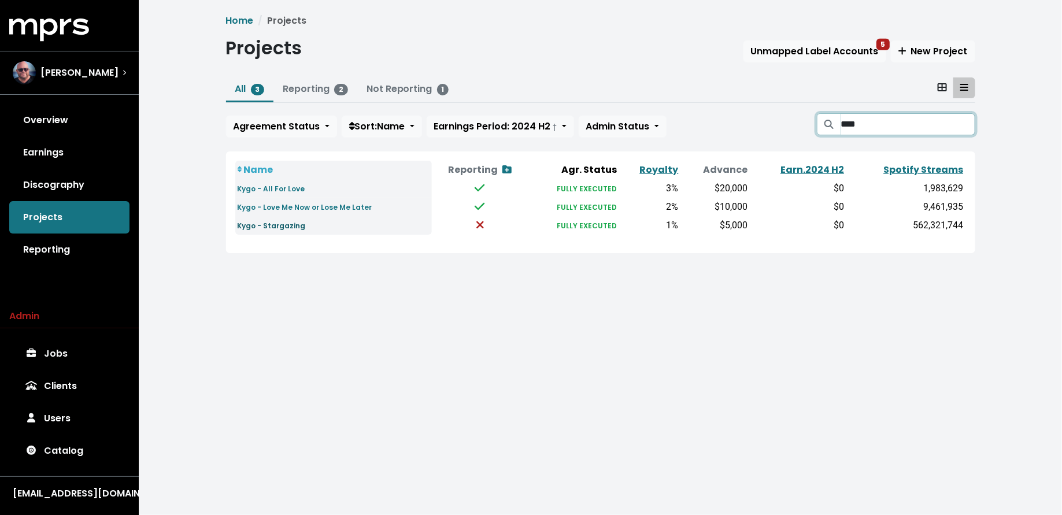
type input "****"
click at [290, 224] on small "Kygo - Stargazing" at bounding box center [272, 226] width 68 height 10
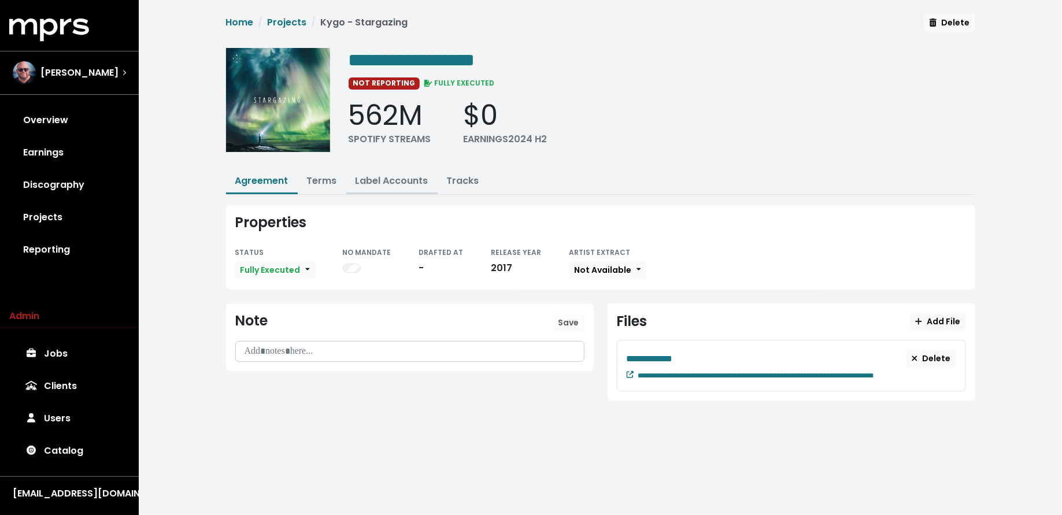
click at [388, 178] on link "Label Accounts" at bounding box center [392, 180] width 73 height 13
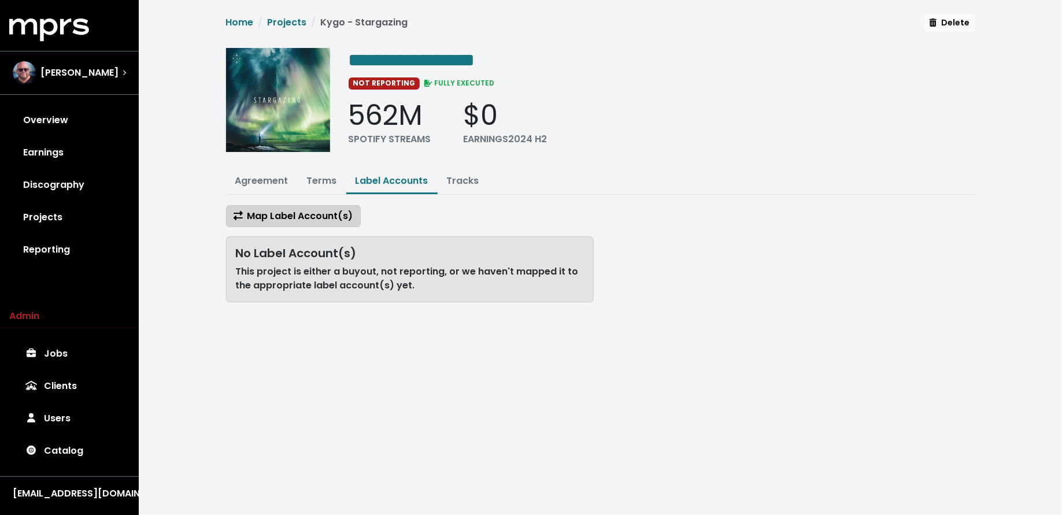
click at [305, 217] on span "Map Label Account(s)" at bounding box center [294, 215] width 120 height 13
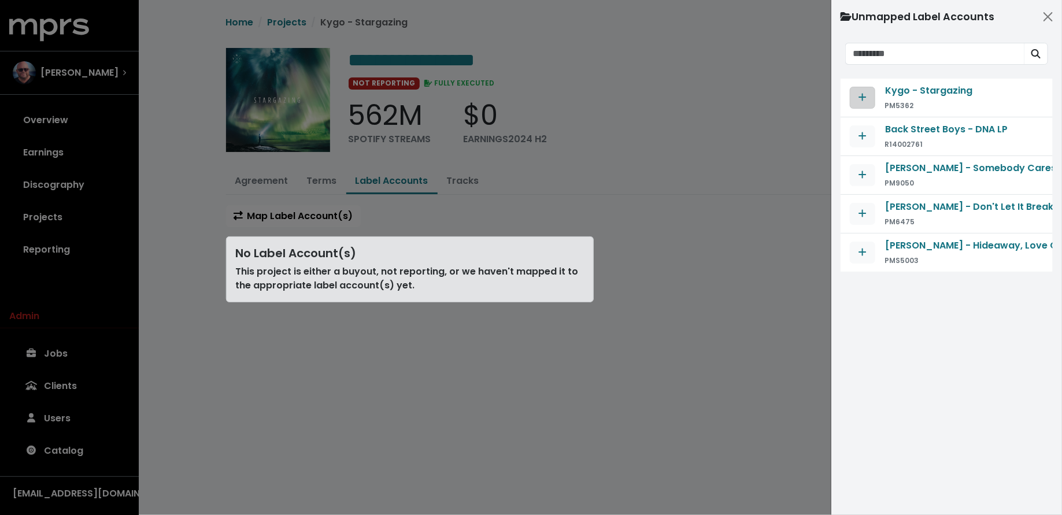
click at [856, 97] on button "Map contract to selected agreement" at bounding box center [862, 98] width 25 height 22
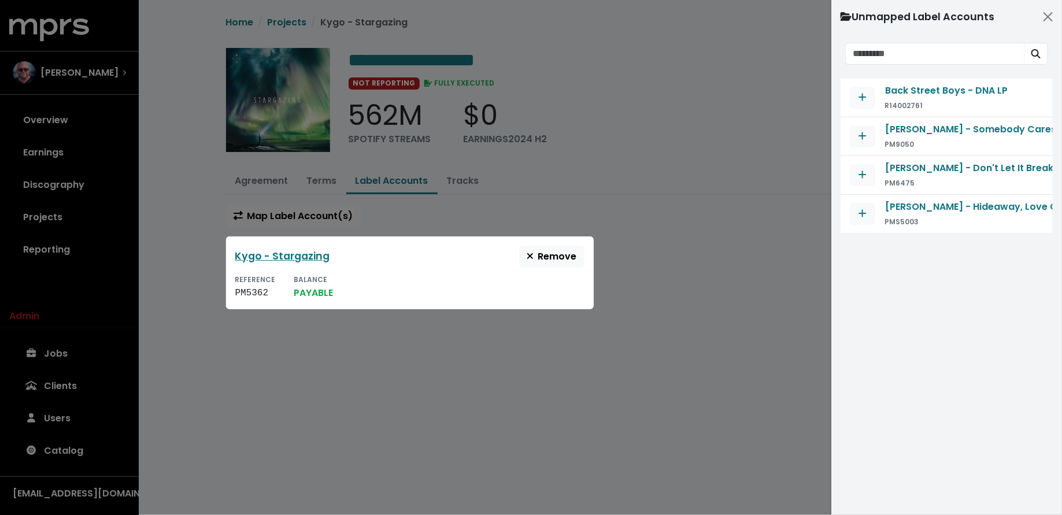
click at [97, 219] on div at bounding box center [531, 257] width 1062 height 515
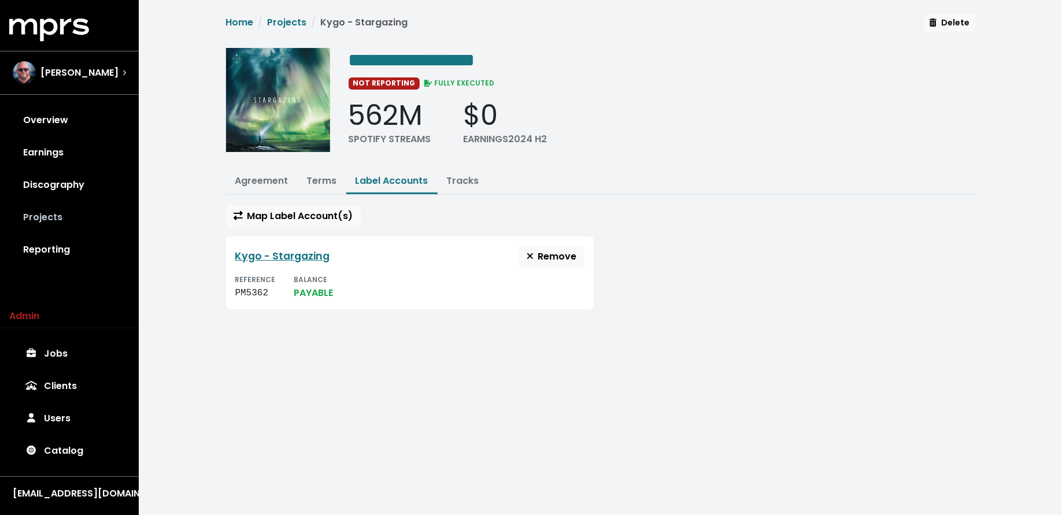
click at [20, 222] on link "Projects" at bounding box center [69, 217] width 120 height 32
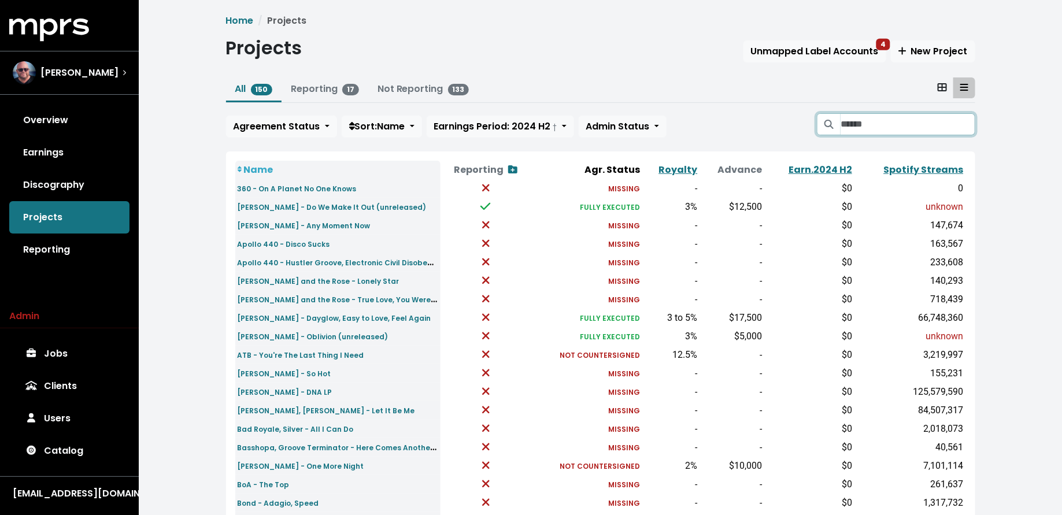
click at [852, 121] on input "Search projects" at bounding box center [908, 124] width 134 height 22
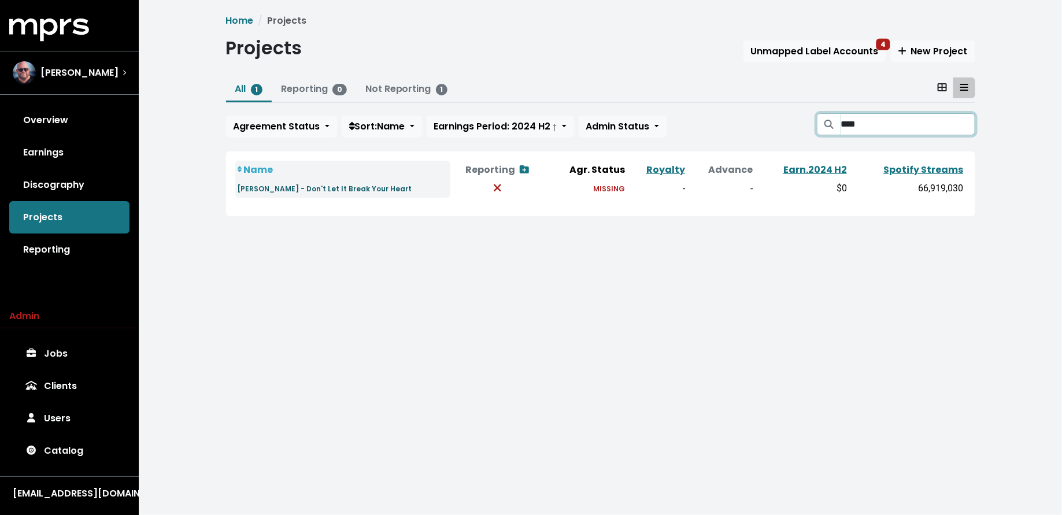
type input "****"
click at [287, 186] on small "[PERSON_NAME] - Don't Let It Break Your Heart" at bounding box center [325, 189] width 175 height 10
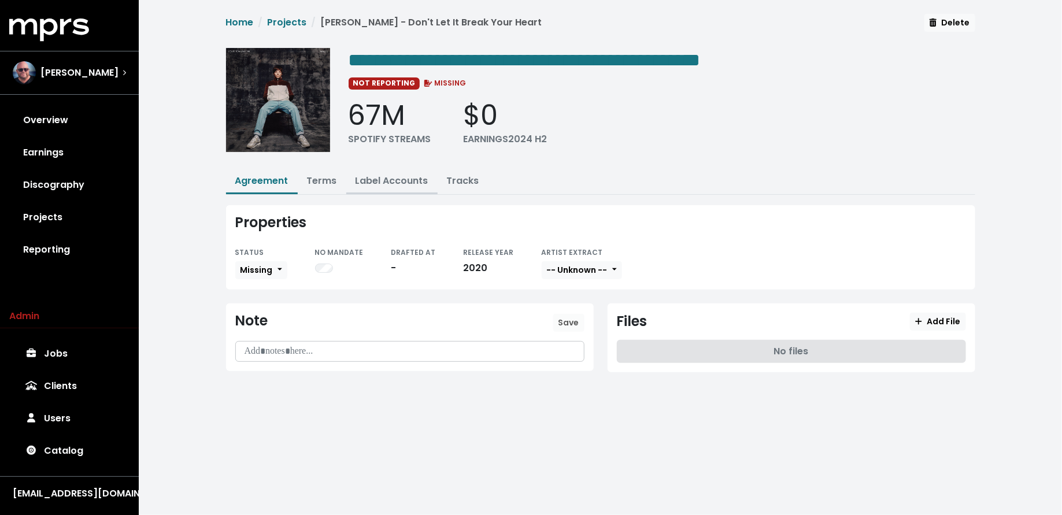
click at [365, 174] on link "Label Accounts" at bounding box center [392, 180] width 73 height 13
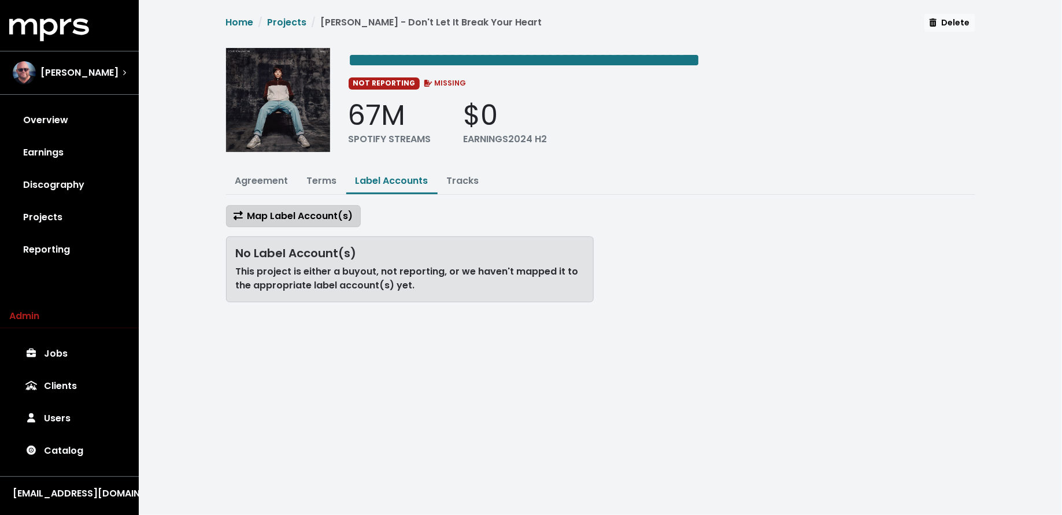
click at [301, 211] on span "Map Label Account(s)" at bounding box center [294, 215] width 120 height 13
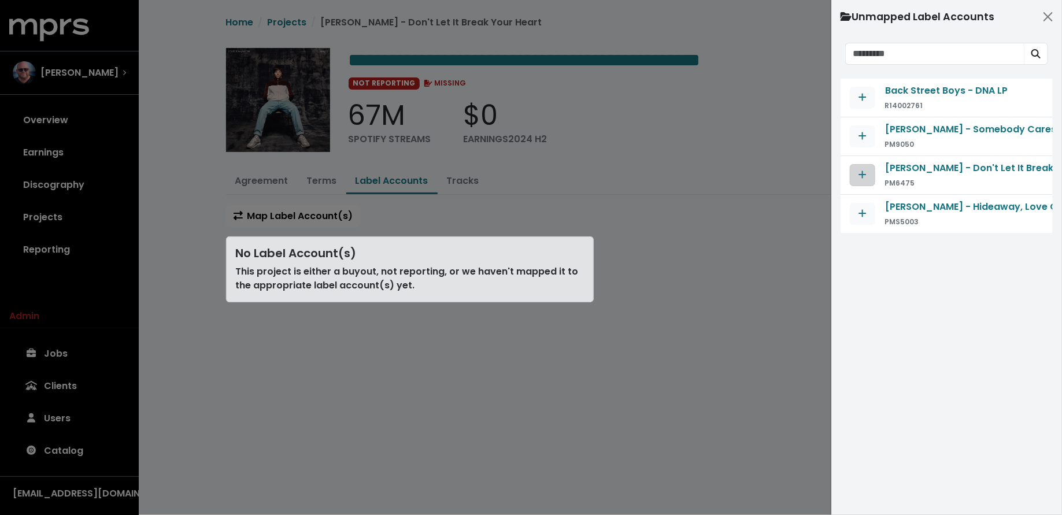
click at [870, 176] on button "Map contract to selected agreement" at bounding box center [862, 175] width 25 height 22
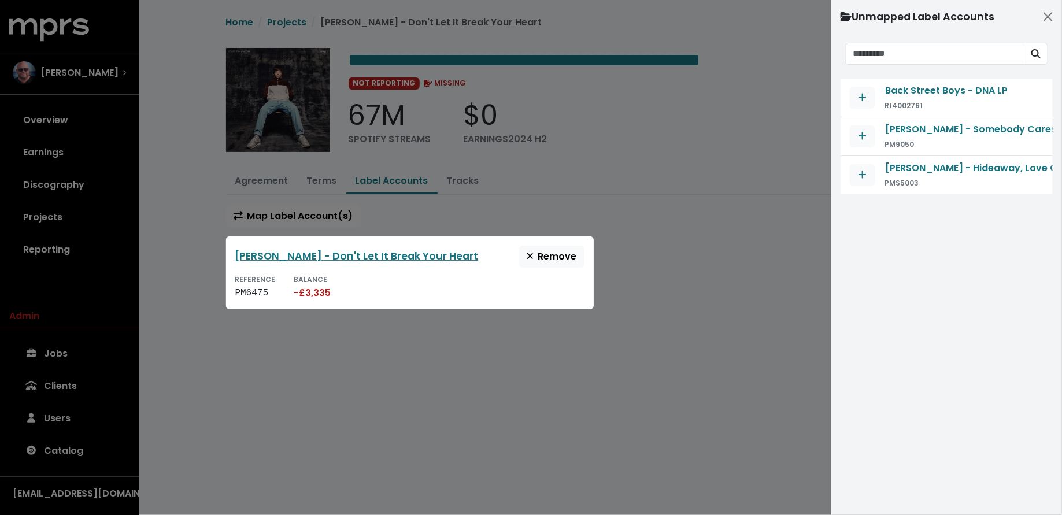
click at [700, 293] on div at bounding box center [531, 257] width 1062 height 515
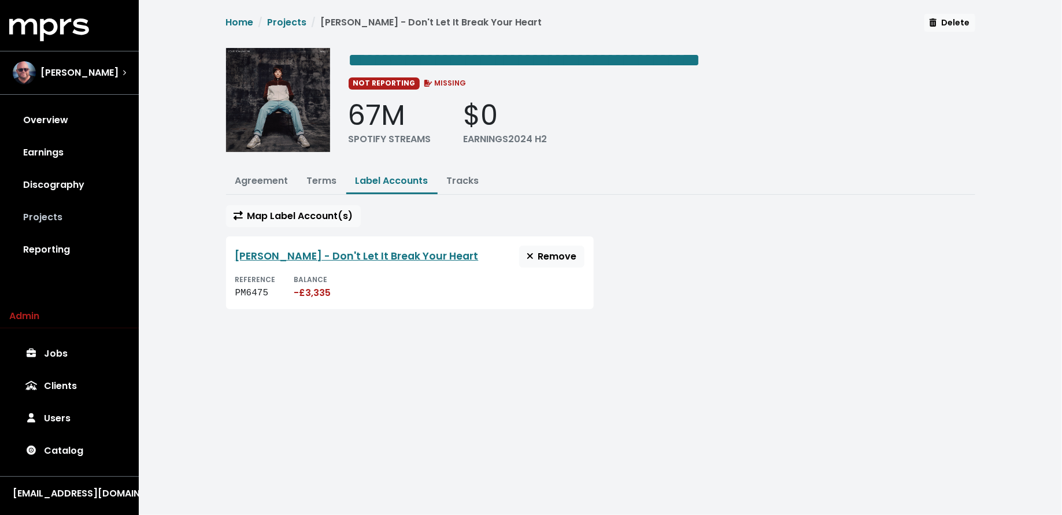
click at [49, 217] on link "Projects" at bounding box center [69, 217] width 120 height 32
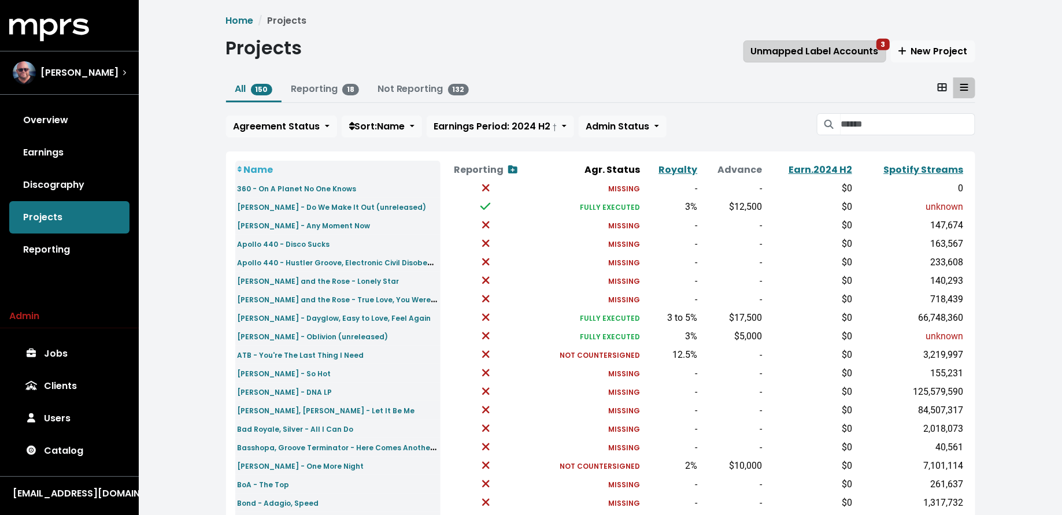
click at [830, 51] on span "Unmapped Label Accounts 3" at bounding box center [815, 51] width 128 height 13
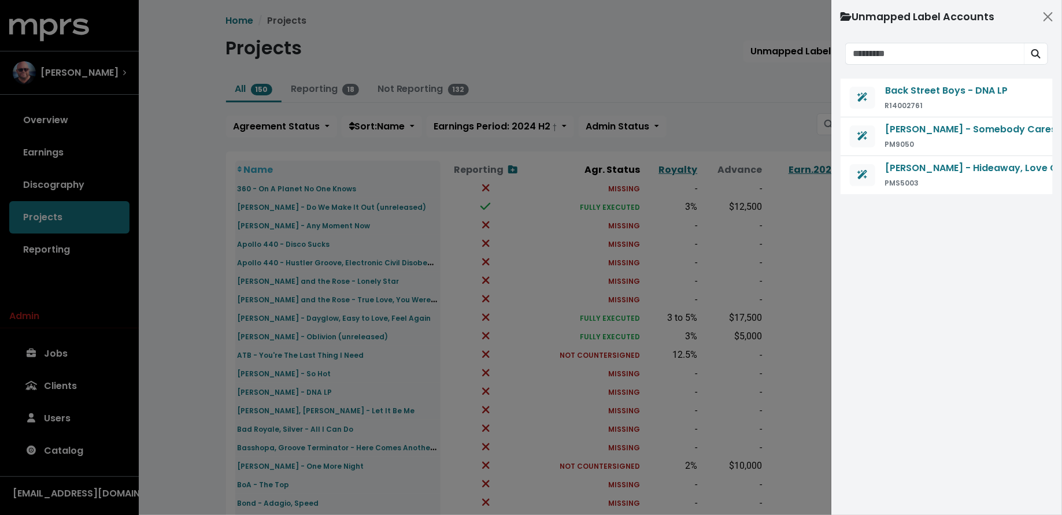
click at [656, 46] on div at bounding box center [531, 257] width 1062 height 515
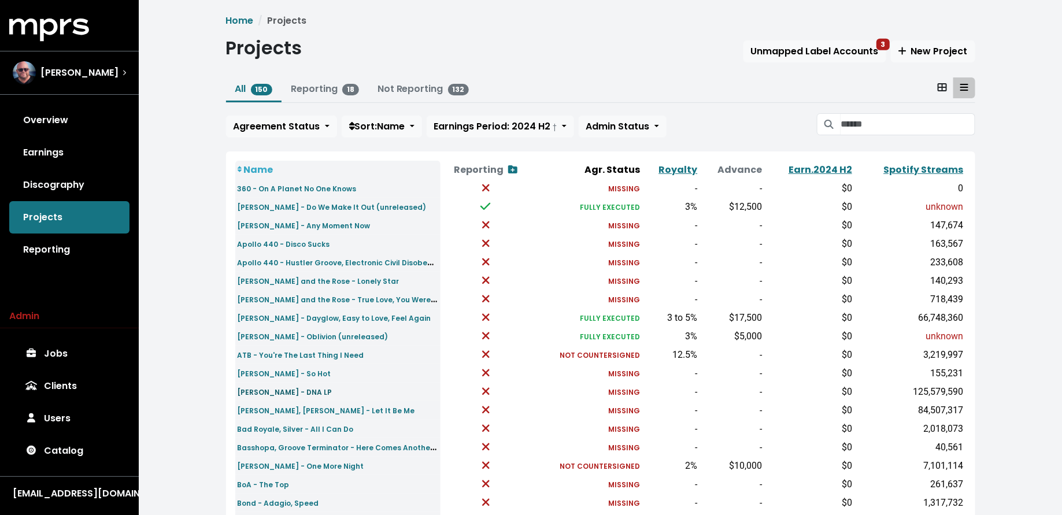
click at [283, 394] on small "[PERSON_NAME] - DNA LP" at bounding box center [285, 392] width 95 height 10
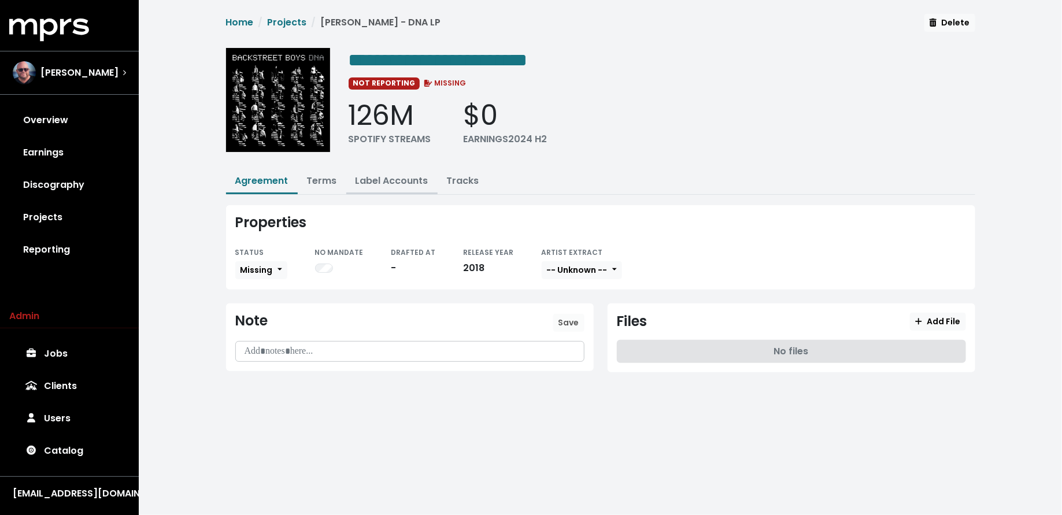
click at [404, 184] on link "Label Accounts" at bounding box center [392, 180] width 73 height 13
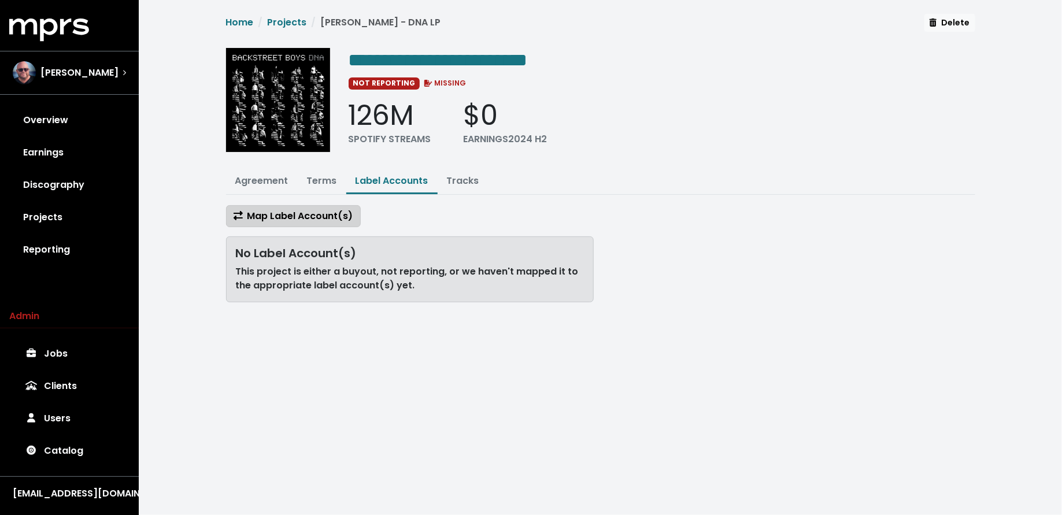
click at [316, 219] on span "Map Label Account(s)" at bounding box center [294, 215] width 120 height 13
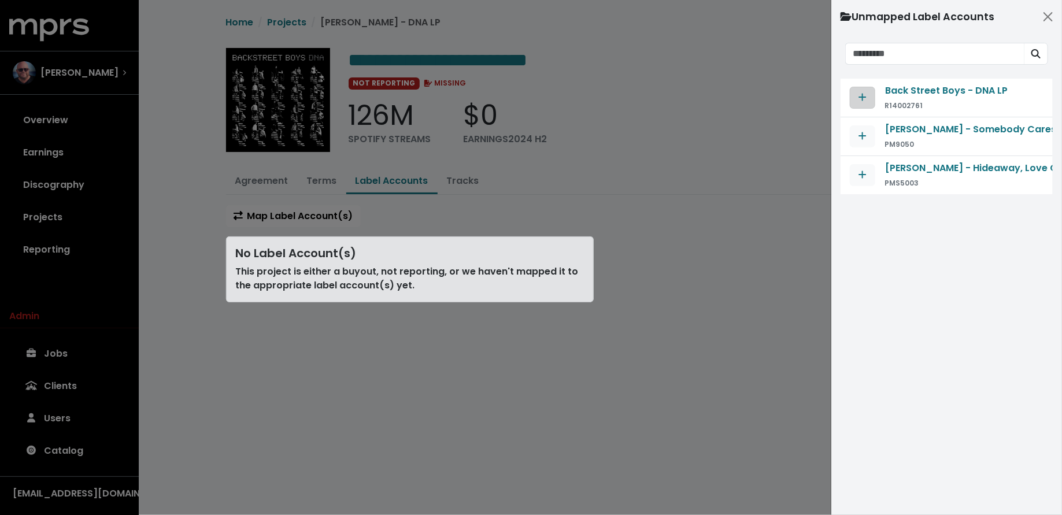
click at [862, 101] on icon "Map contract to selected agreement" at bounding box center [863, 97] width 8 height 9
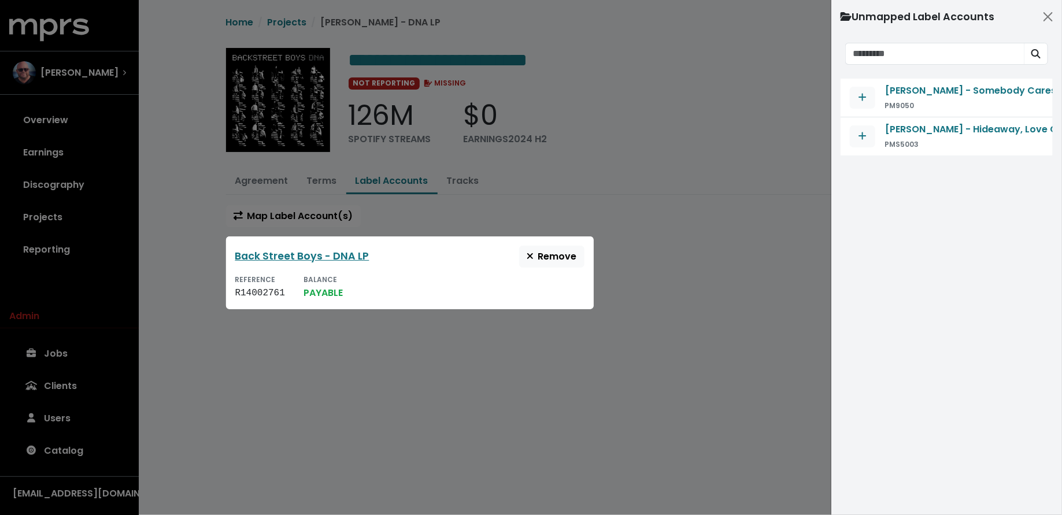
click at [726, 239] on div at bounding box center [531, 257] width 1062 height 515
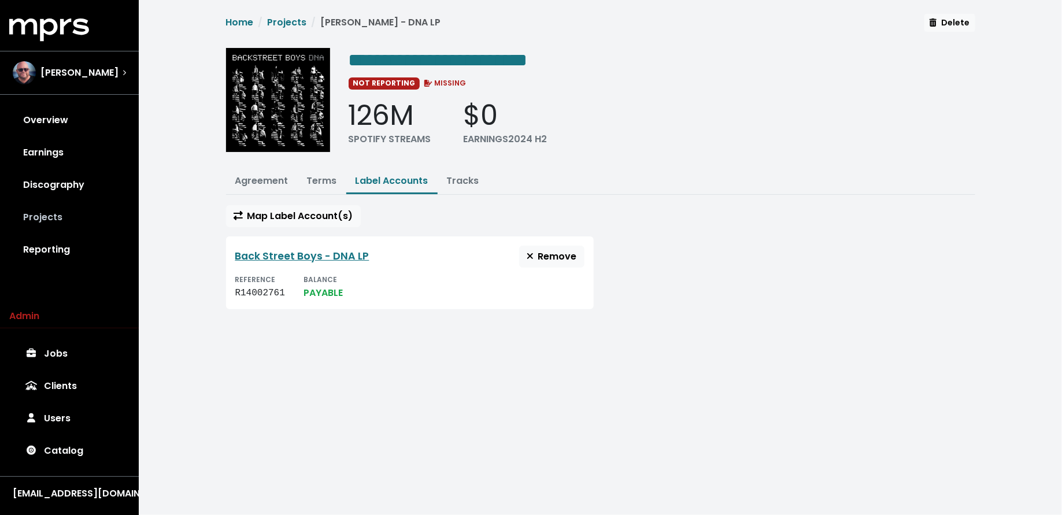
click at [82, 227] on link "Projects" at bounding box center [69, 217] width 120 height 32
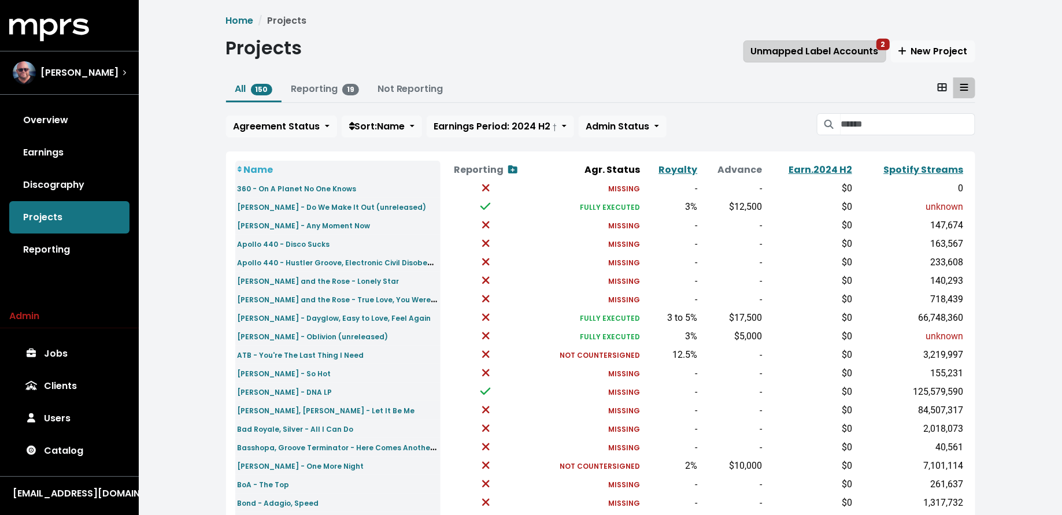
click at [771, 53] on span "Unmapped Label Accounts 2" at bounding box center [815, 51] width 128 height 13
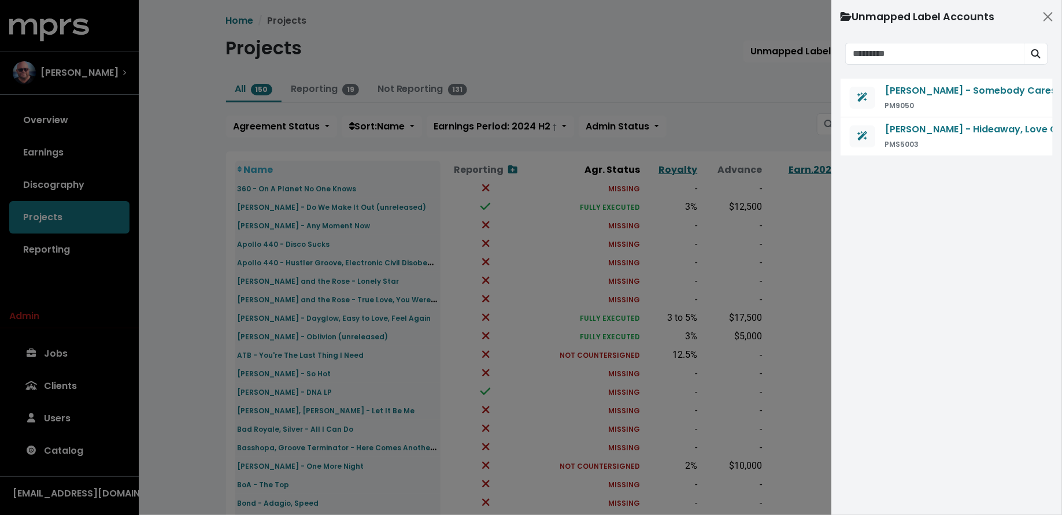
click at [736, 74] on div at bounding box center [531, 257] width 1062 height 515
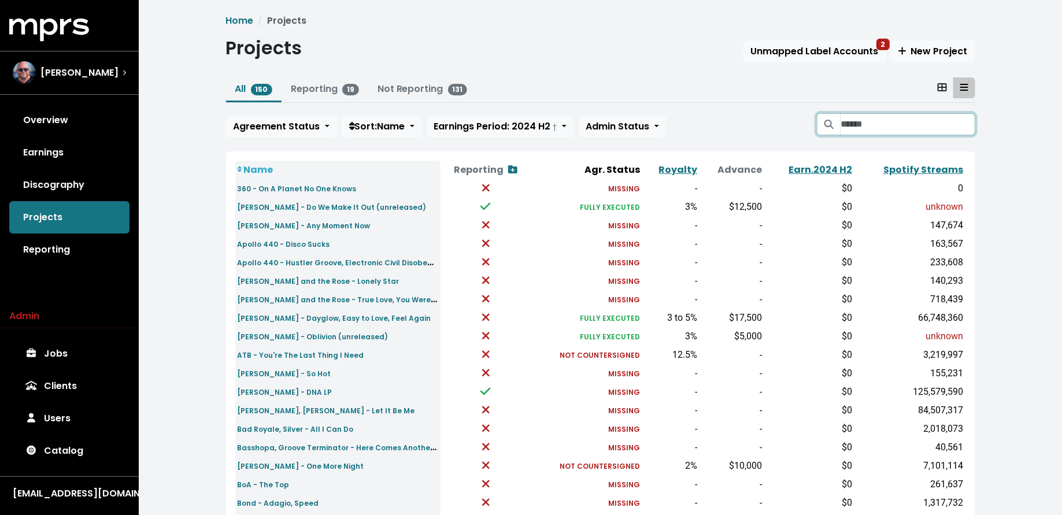
click at [859, 117] on input "Search projects" at bounding box center [908, 124] width 134 height 22
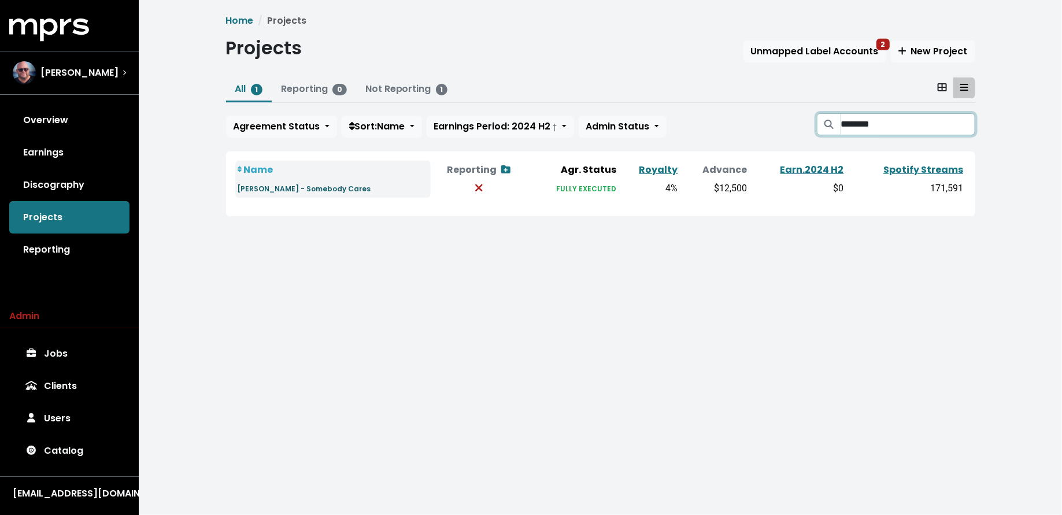
type input "********"
click at [279, 187] on small "[PERSON_NAME] - Somebody Cares" at bounding box center [305, 189] width 134 height 10
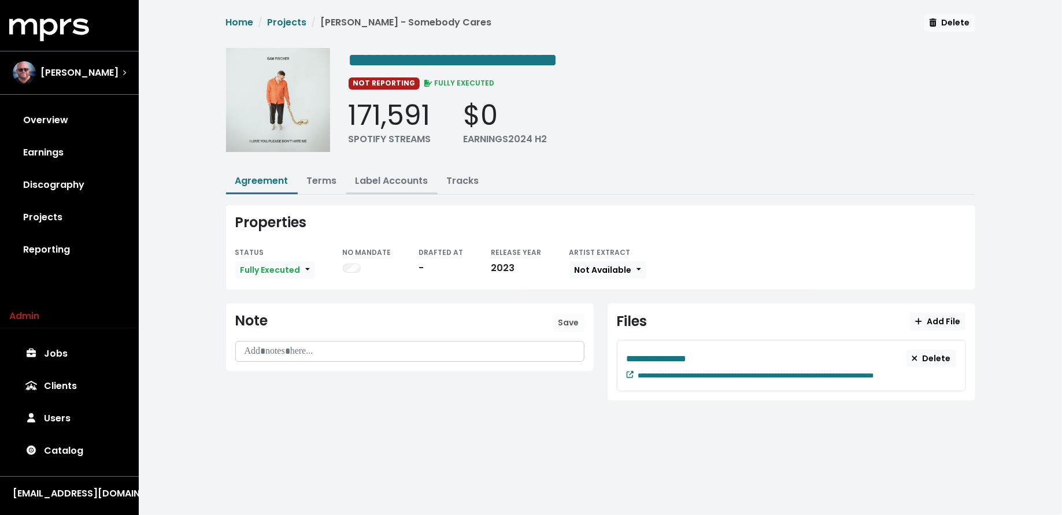
click at [382, 180] on link "Label Accounts" at bounding box center [392, 180] width 73 height 13
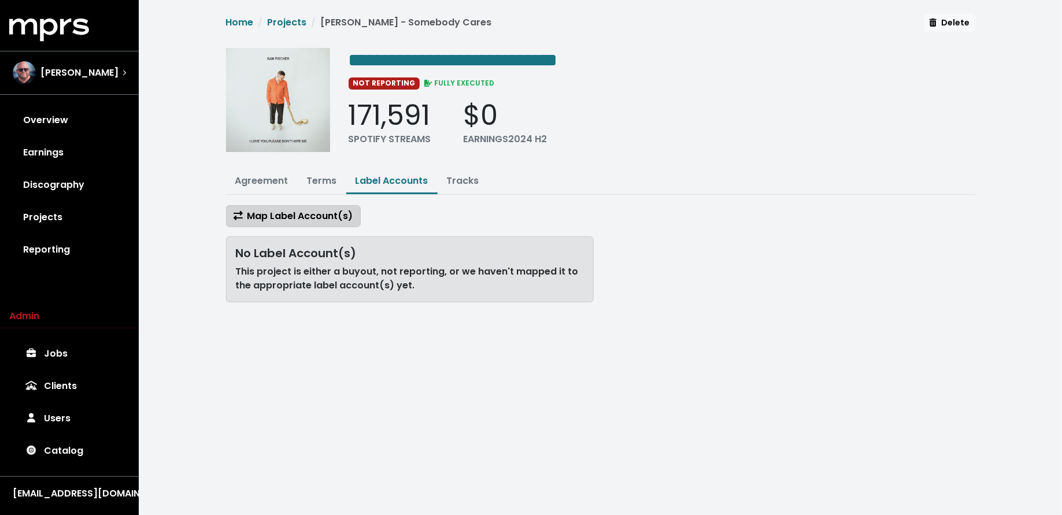
click at [316, 220] on span "Map Label Account(s)" at bounding box center [294, 215] width 120 height 13
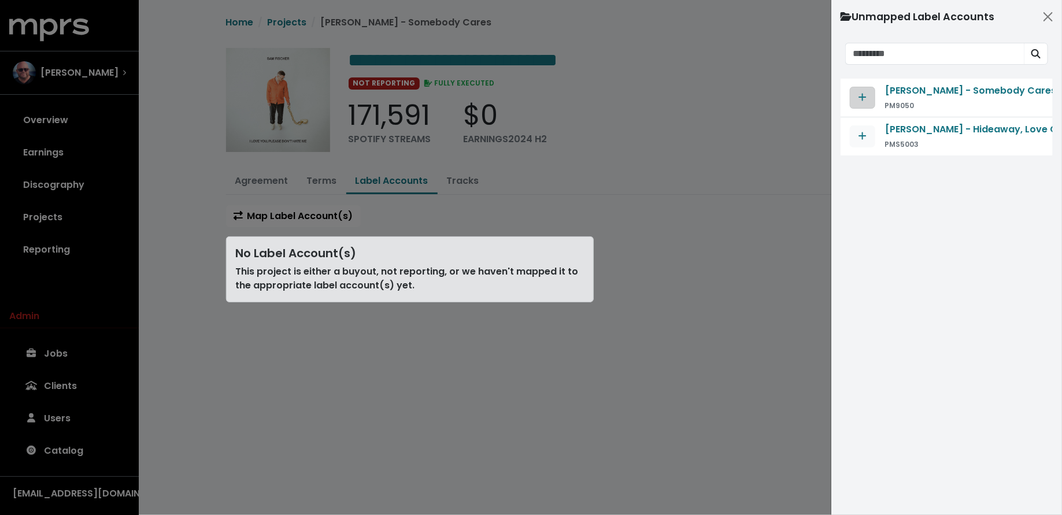
click at [858, 94] on span "Map contract to selected agreement" at bounding box center [863, 98] width 10 height 14
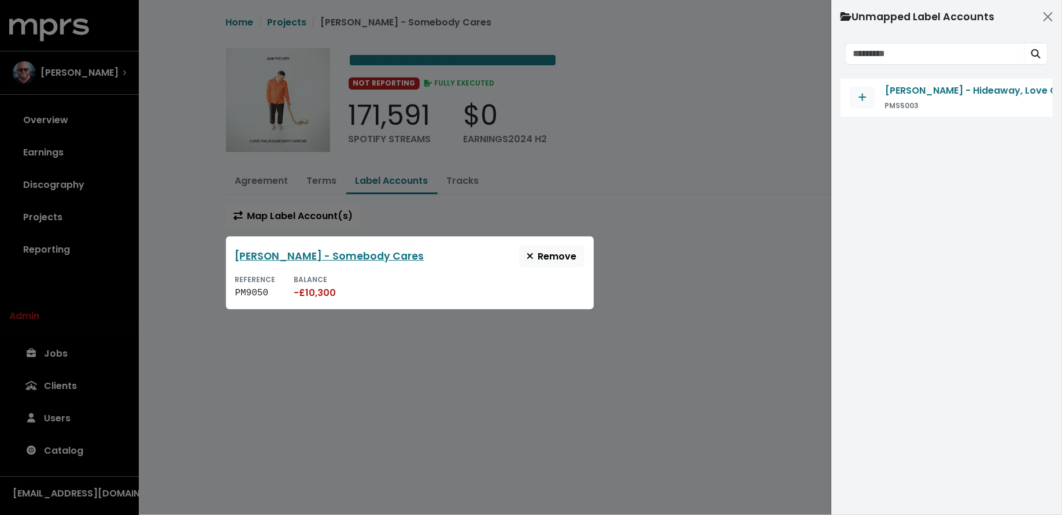
click at [413, 216] on div at bounding box center [531, 257] width 1062 height 515
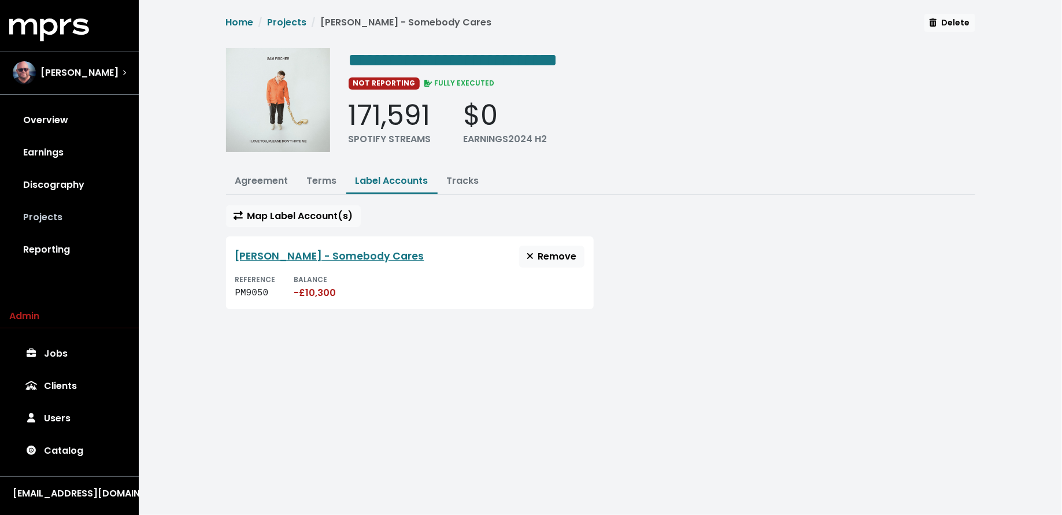
click at [65, 223] on link "Projects" at bounding box center [69, 217] width 120 height 32
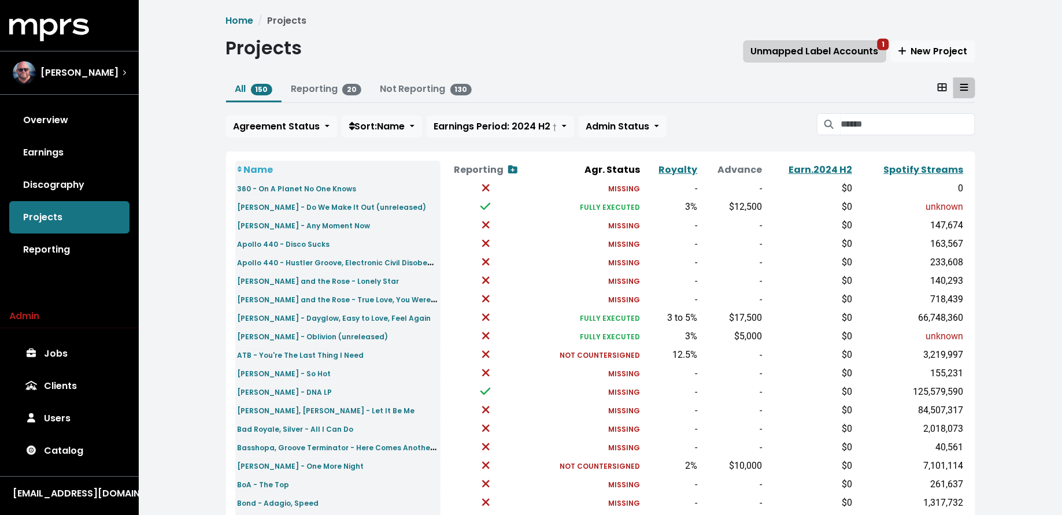
click at [825, 45] on span "Unmapped Label Accounts 1" at bounding box center [815, 51] width 128 height 13
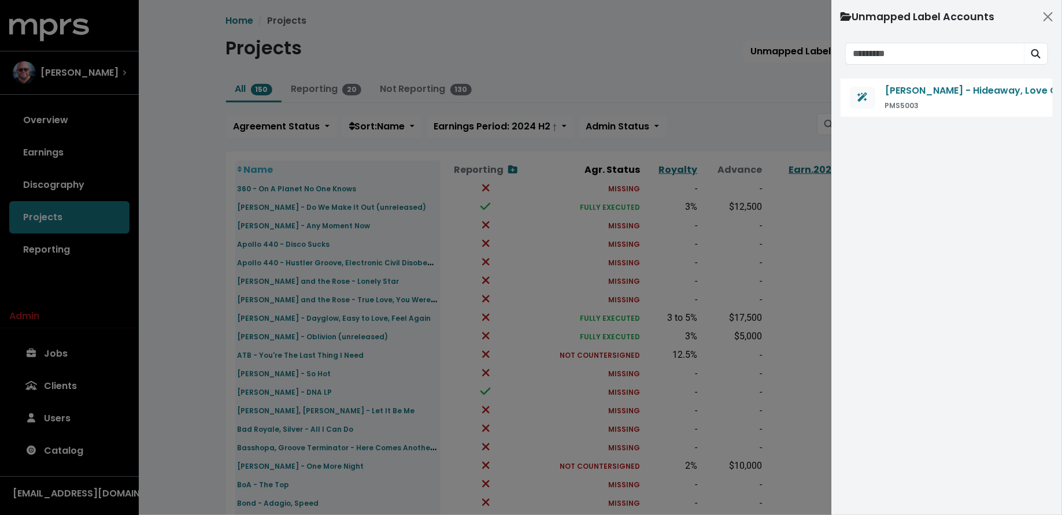
click at [754, 109] on div at bounding box center [531, 257] width 1062 height 515
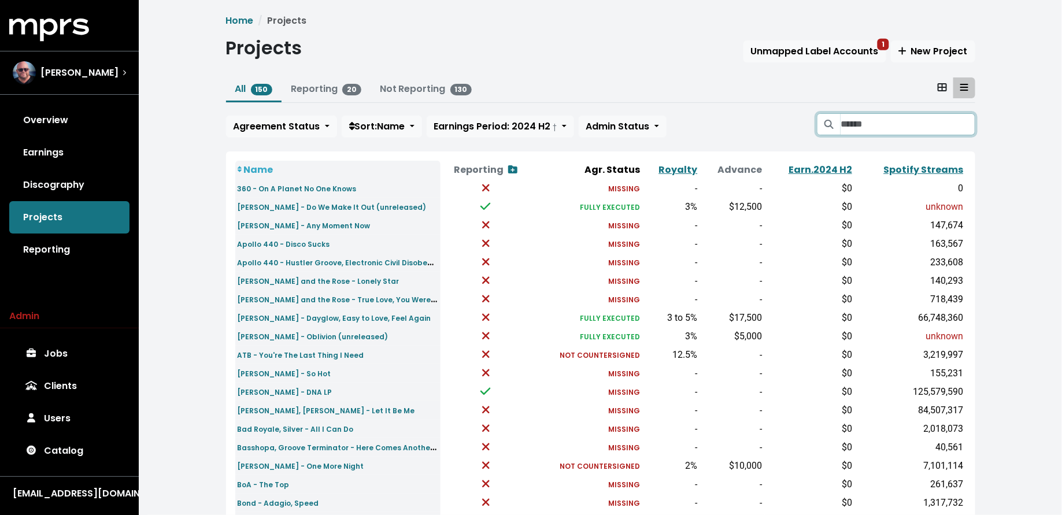
click at [855, 130] on input "Search projects" at bounding box center [908, 124] width 134 height 22
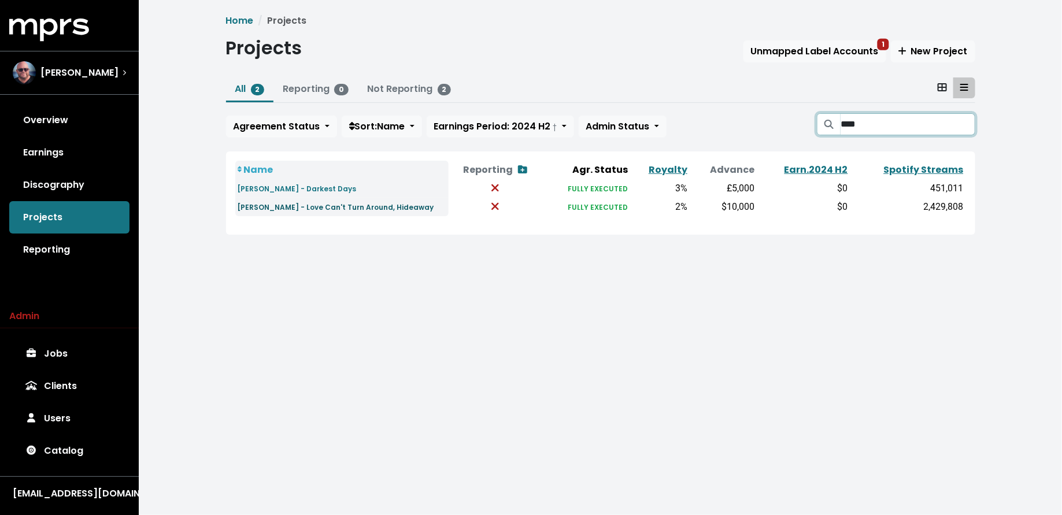
type input "****"
click at [299, 206] on small "[PERSON_NAME] - Love Can't Turn Around, Hideaway" at bounding box center [336, 207] width 197 height 10
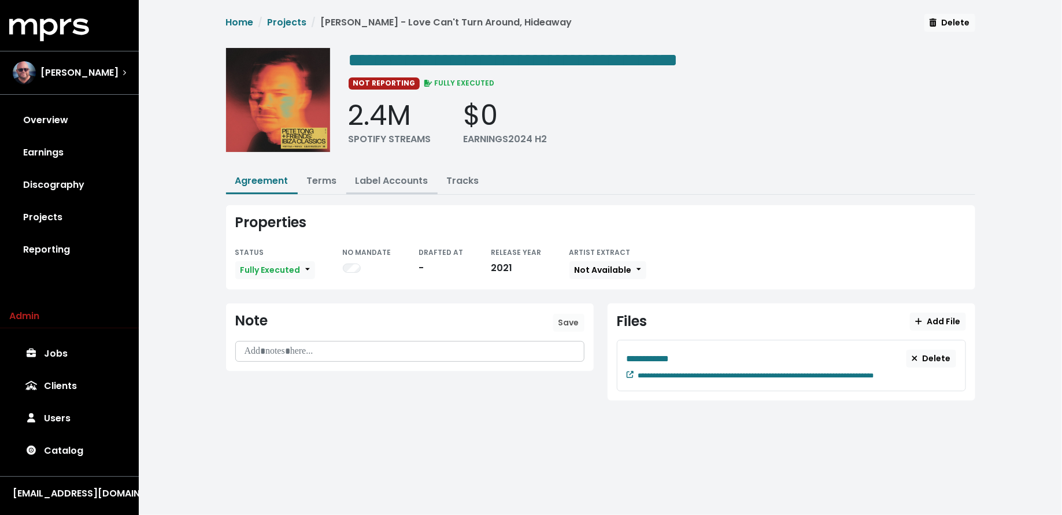
click at [401, 178] on link "Label Accounts" at bounding box center [392, 180] width 73 height 13
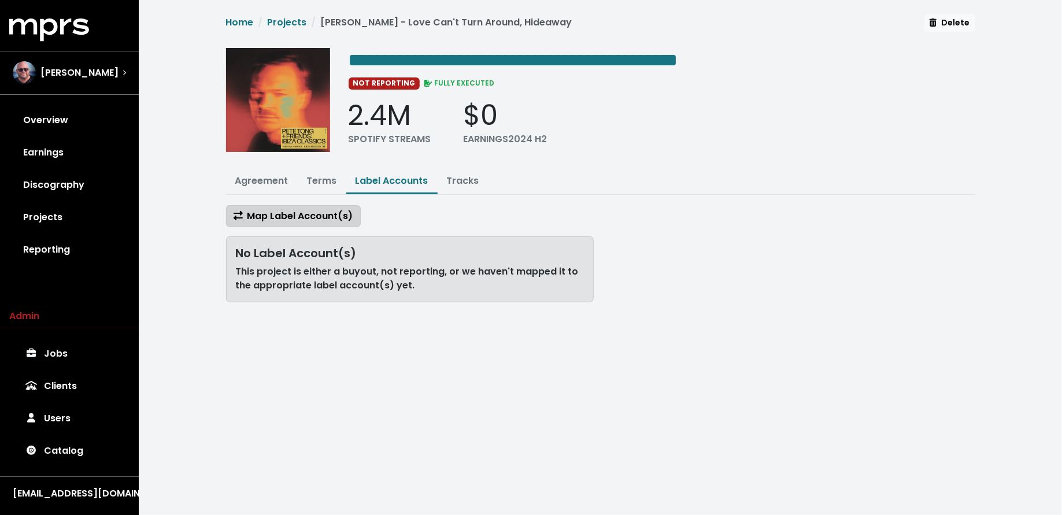
click at [312, 210] on span "Map Label Account(s)" at bounding box center [294, 215] width 120 height 13
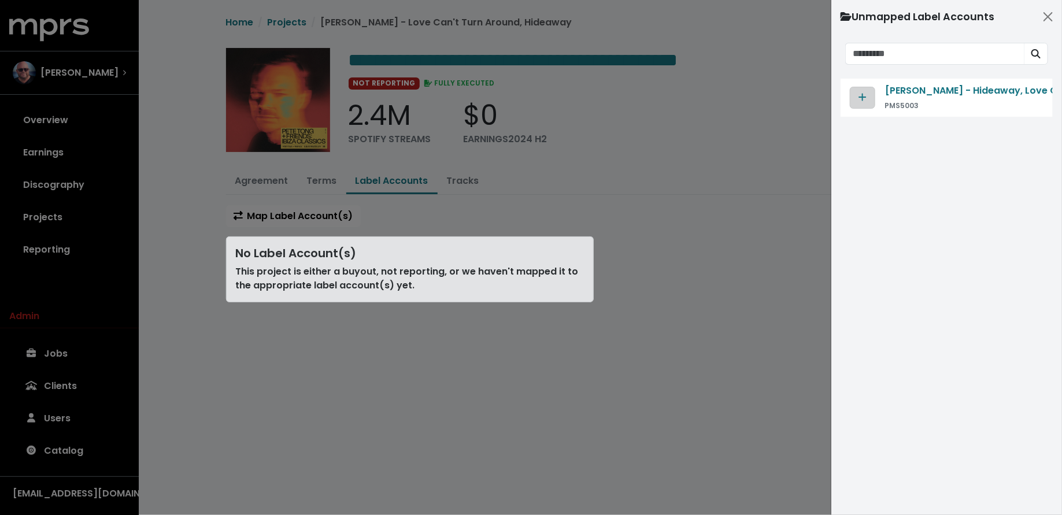
click at [859, 95] on icon "Map contract to selected agreement" at bounding box center [863, 97] width 8 height 9
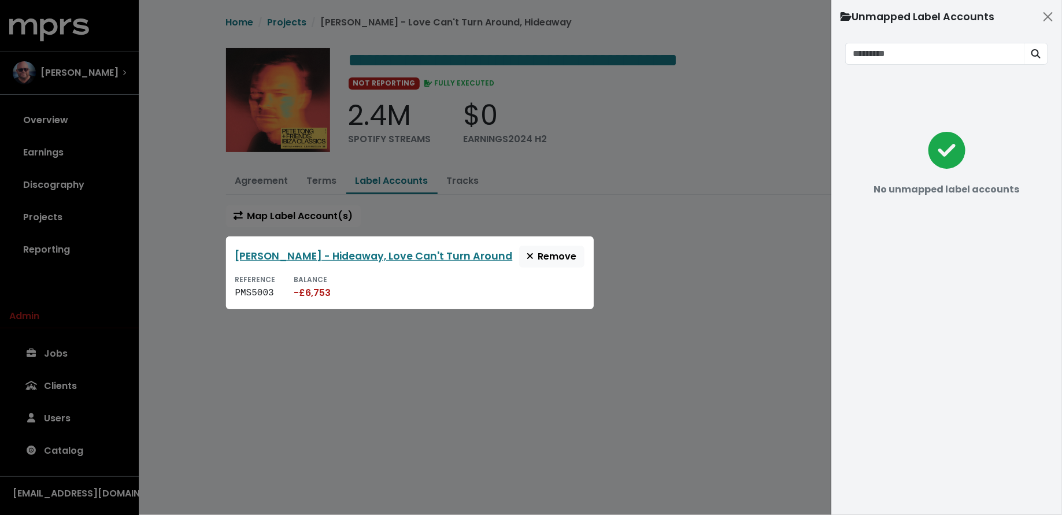
click at [718, 244] on div at bounding box center [531, 257] width 1062 height 515
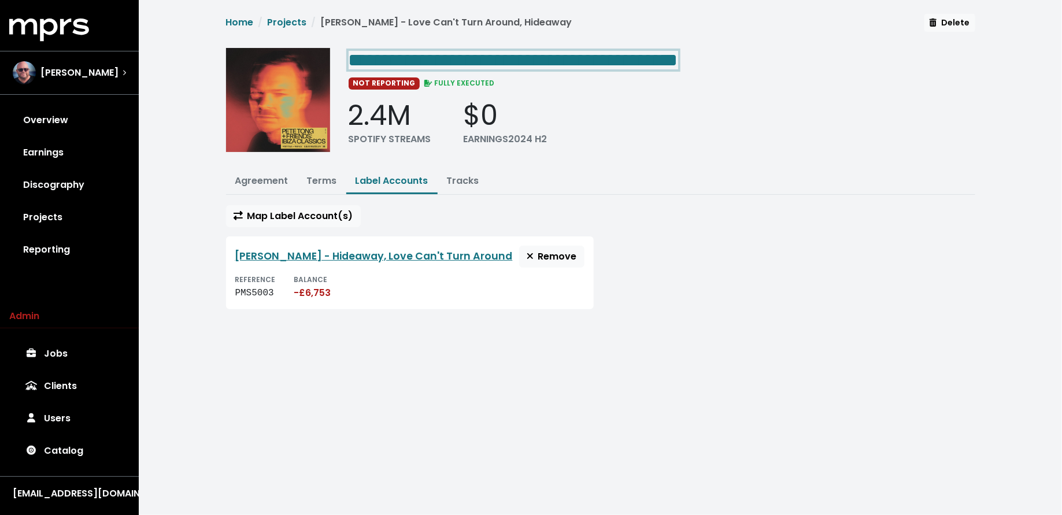
click at [468, 54] on span "**********" at bounding box center [514, 60] width 330 height 19
click at [464, 54] on span "**********" at bounding box center [514, 60] width 330 height 19
click at [753, 65] on span "**********" at bounding box center [551, 60] width 405 height 19
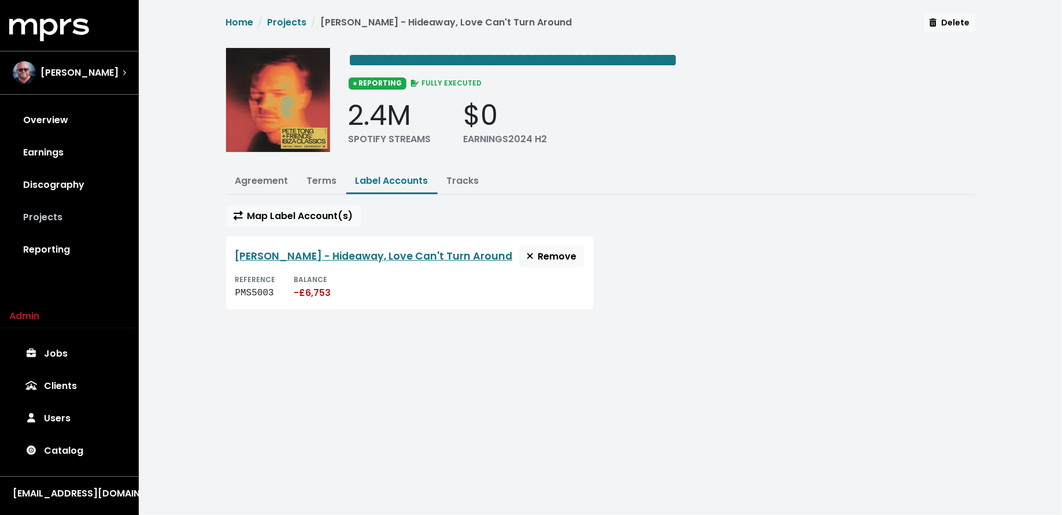
click at [60, 217] on link "Projects" at bounding box center [69, 217] width 120 height 32
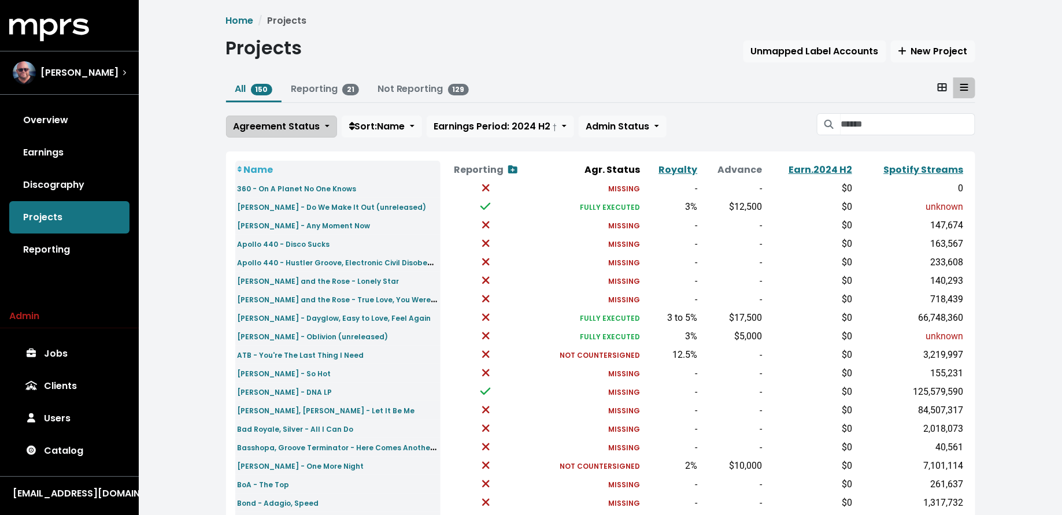
click at [276, 132] on button "Agreement Status" at bounding box center [281, 127] width 111 height 22
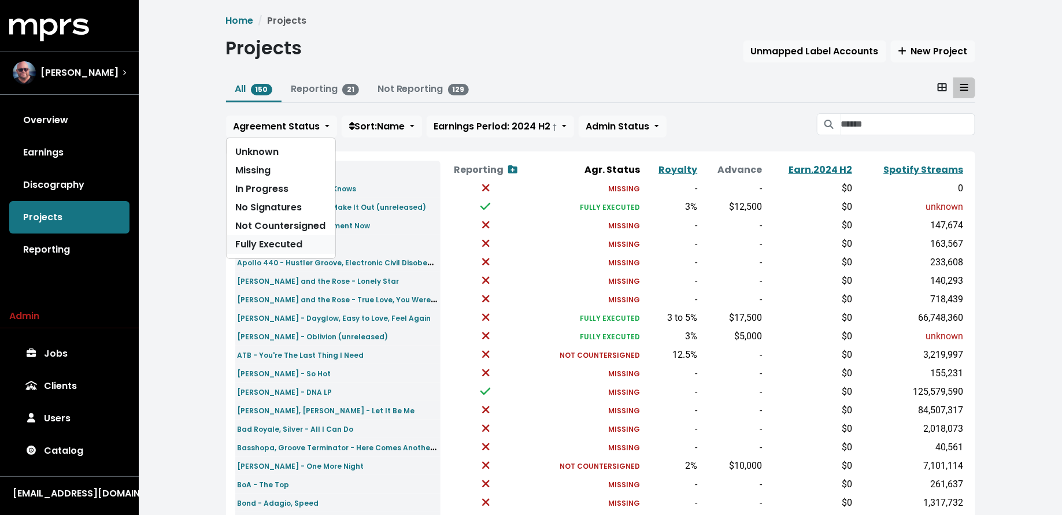
click at [265, 239] on link "Fully Executed" at bounding box center [281, 244] width 109 height 19
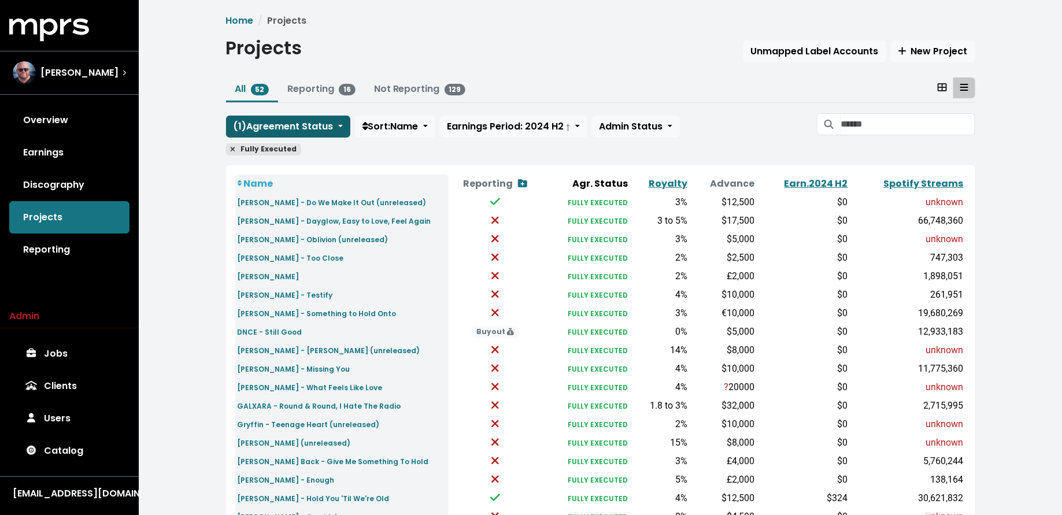
click at [274, 120] on span "( 1 ) Agreement Status" at bounding box center [284, 126] width 100 height 13
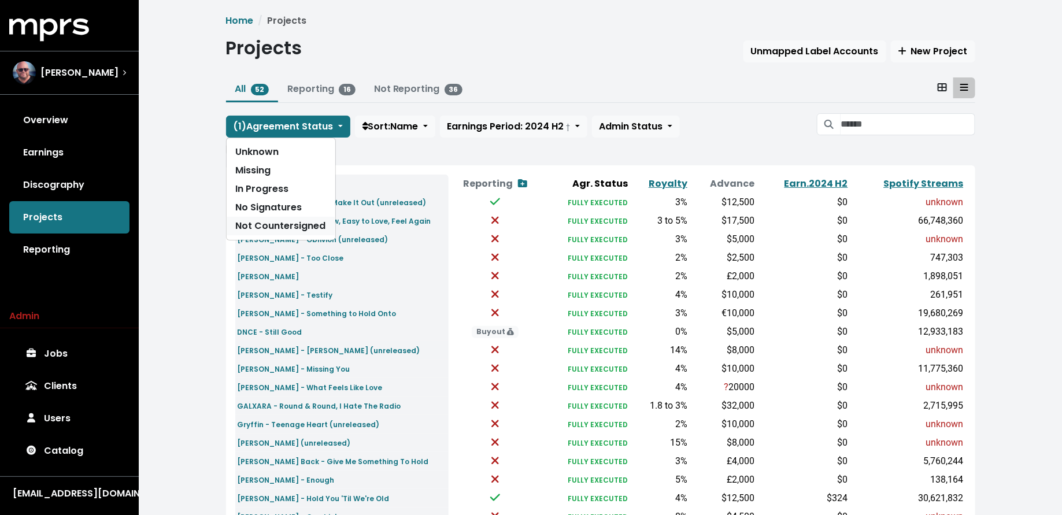
click at [268, 219] on link "Not Countersigned" at bounding box center [281, 226] width 109 height 19
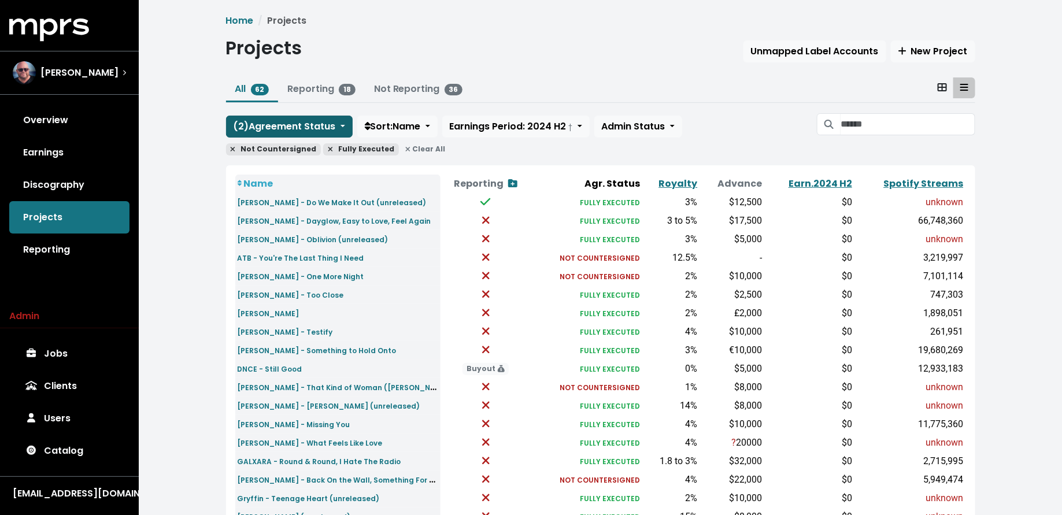
click at [272, 121] on span "( 2 ) Agreement Status" at bounding box center [285, 126] width 102 height 13
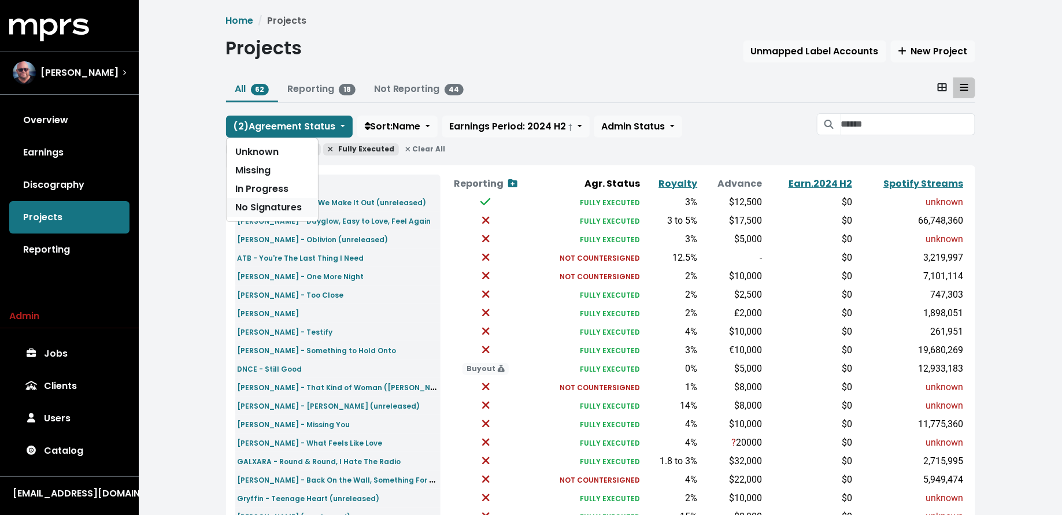
click at [269, 199] on link "No Signatures" at bounding box center [272, 207] width 91 height 19
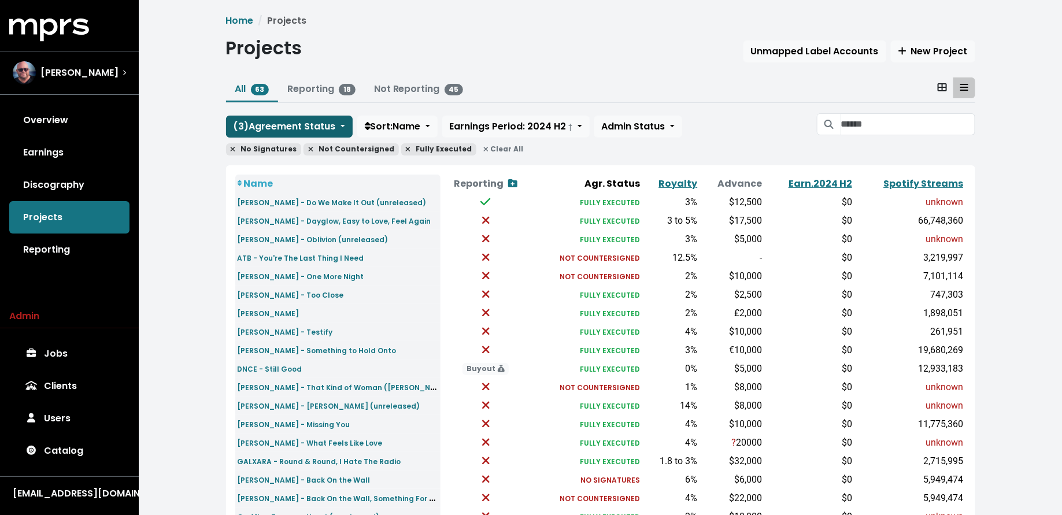
click at [272, 124] on span "( 3 ) Agreement Status" at bounding box center [285, 126] width 102 height 13
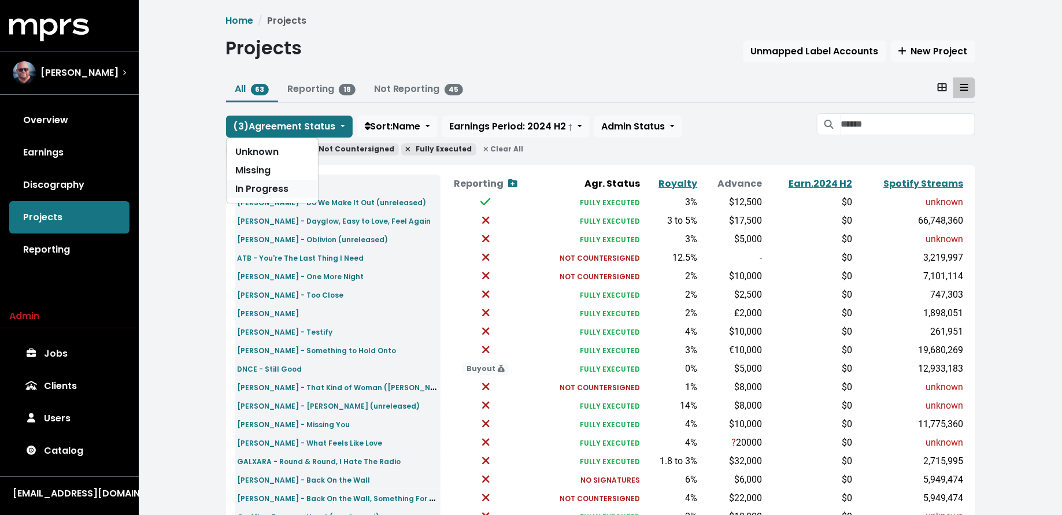
click at [272, 188] on link "In Progress" at bounding box center [272, 189] width 91 height 19
click at [914, 180] on link "Spotify Streams" at bounding box center [924, 183] width 80 height 13
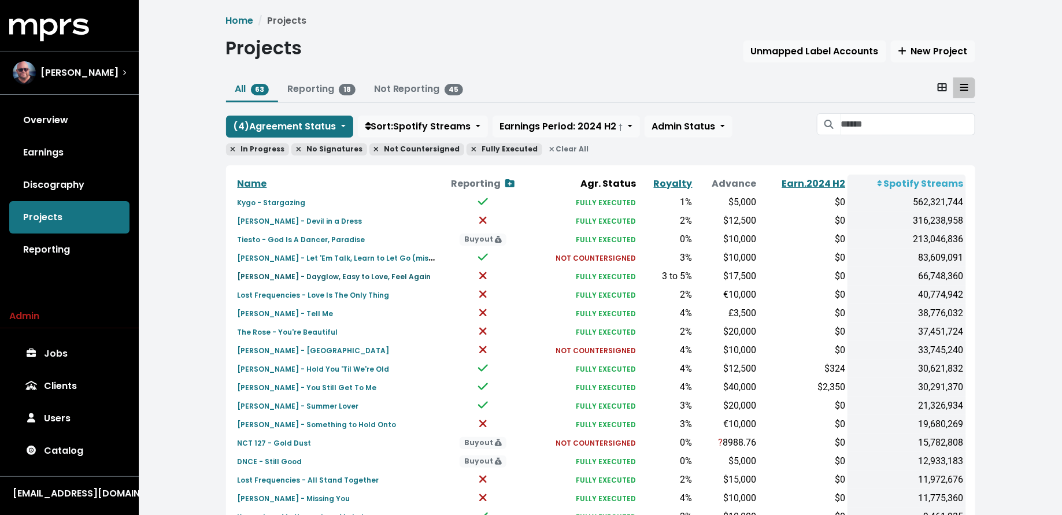
click at [328, 276] on small "[PERSON_NAME] - Dayglow, Easy to Love, Feel Again" at bounding box center [335, 277] width 194 height 10
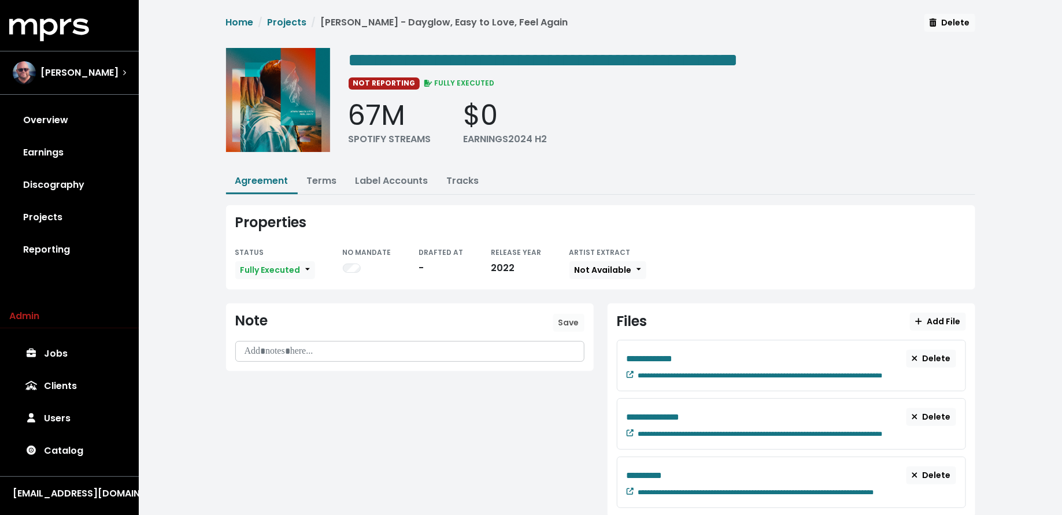
scroll to position [29, 0]
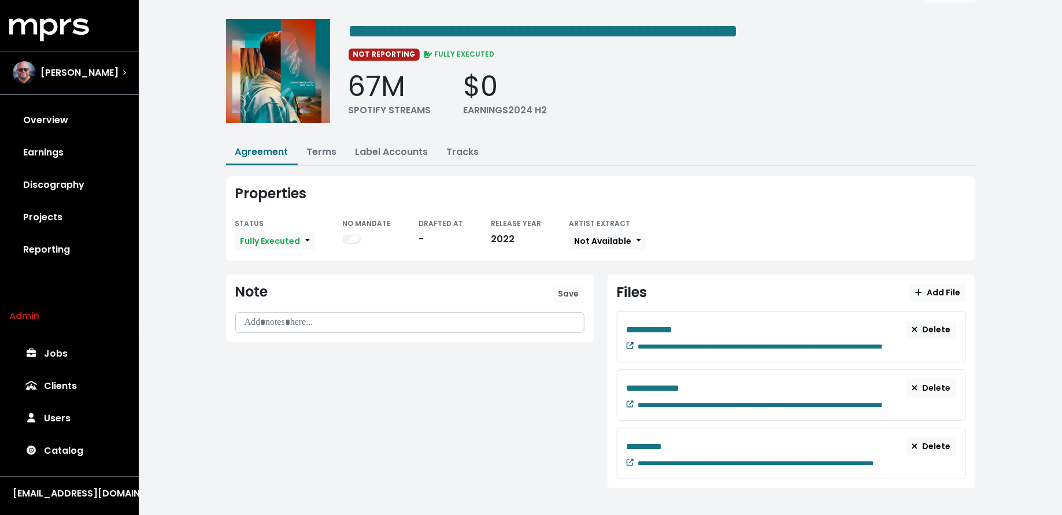
click at [628, 341] on small at bounding box center [630, 346] width 7 height 10
